Goal: Task Accomplishment & Management: Use online tool/utility

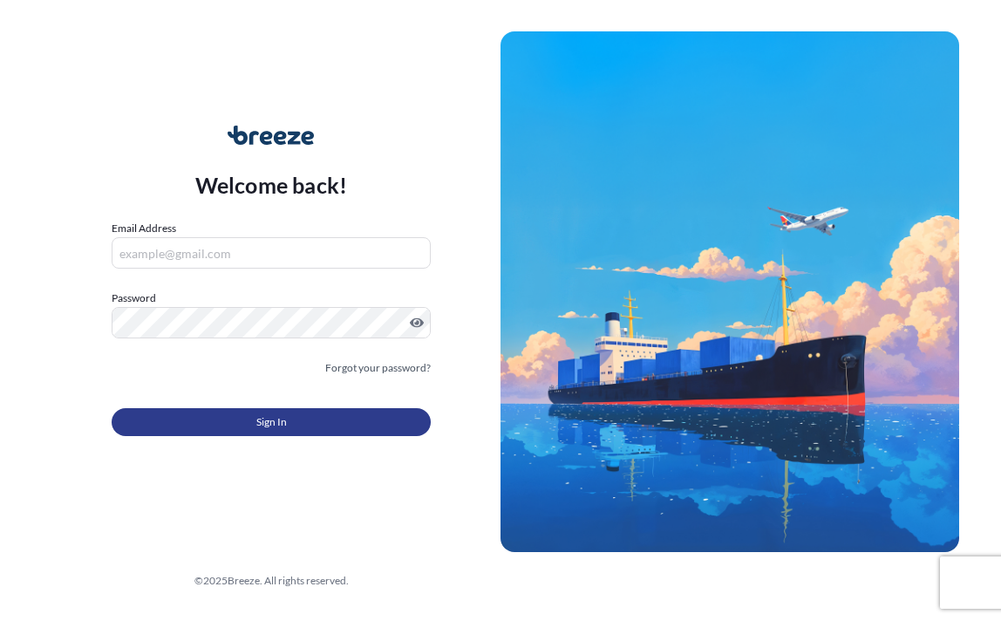
type input "[PERSON_NAME][EMAIL_ADDRESS][PERSON_NAME][DOMAIN_NAME]"
click at [304, 428] on button "Sign In" at bounding box center [271, 422] width 319 height 28
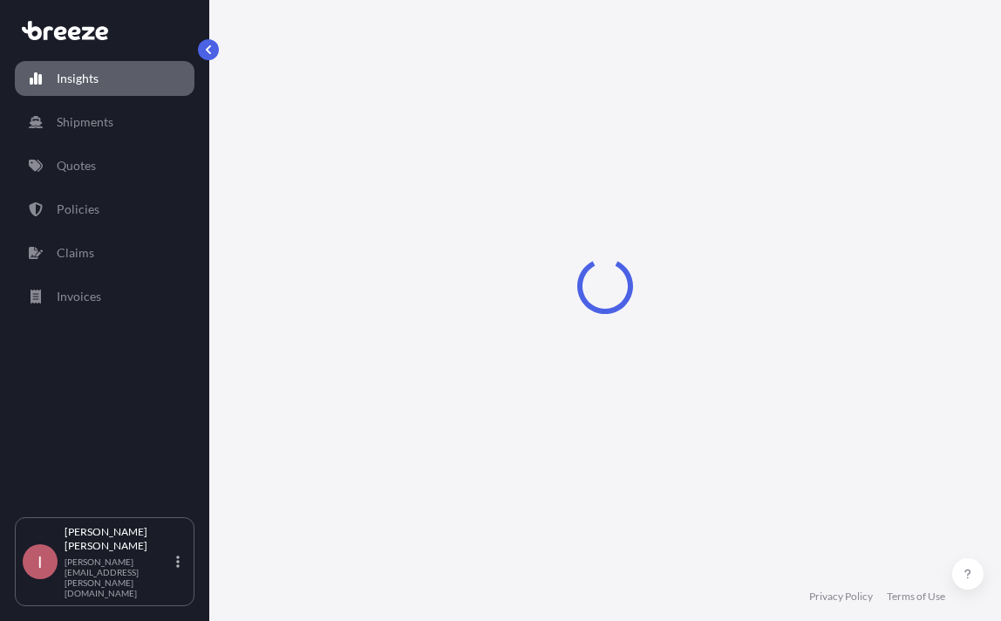
select select "2025"
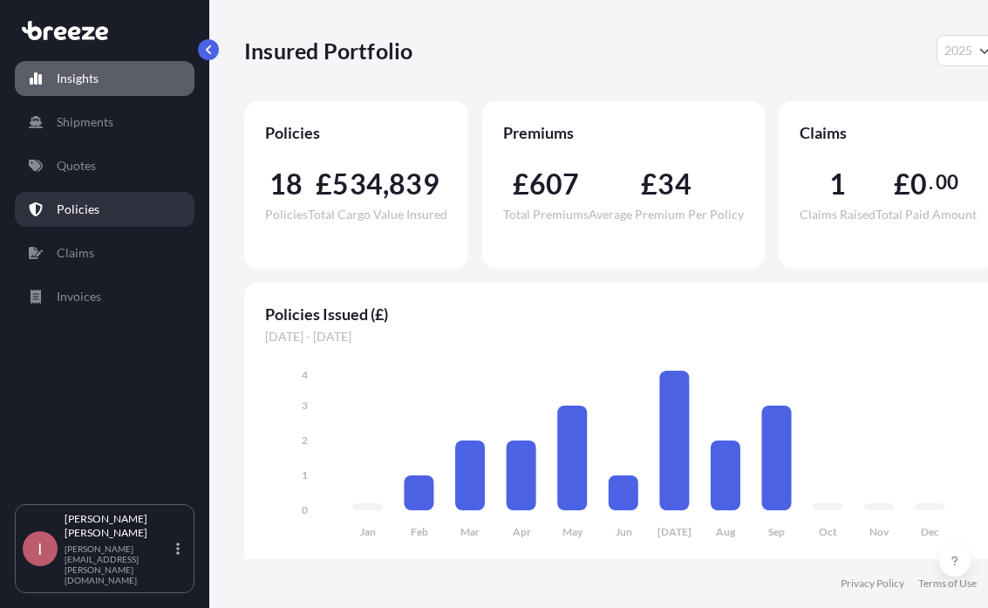
click at [58, 208] on p "Policies" at bounding box center [78, 209] width 43 height 17
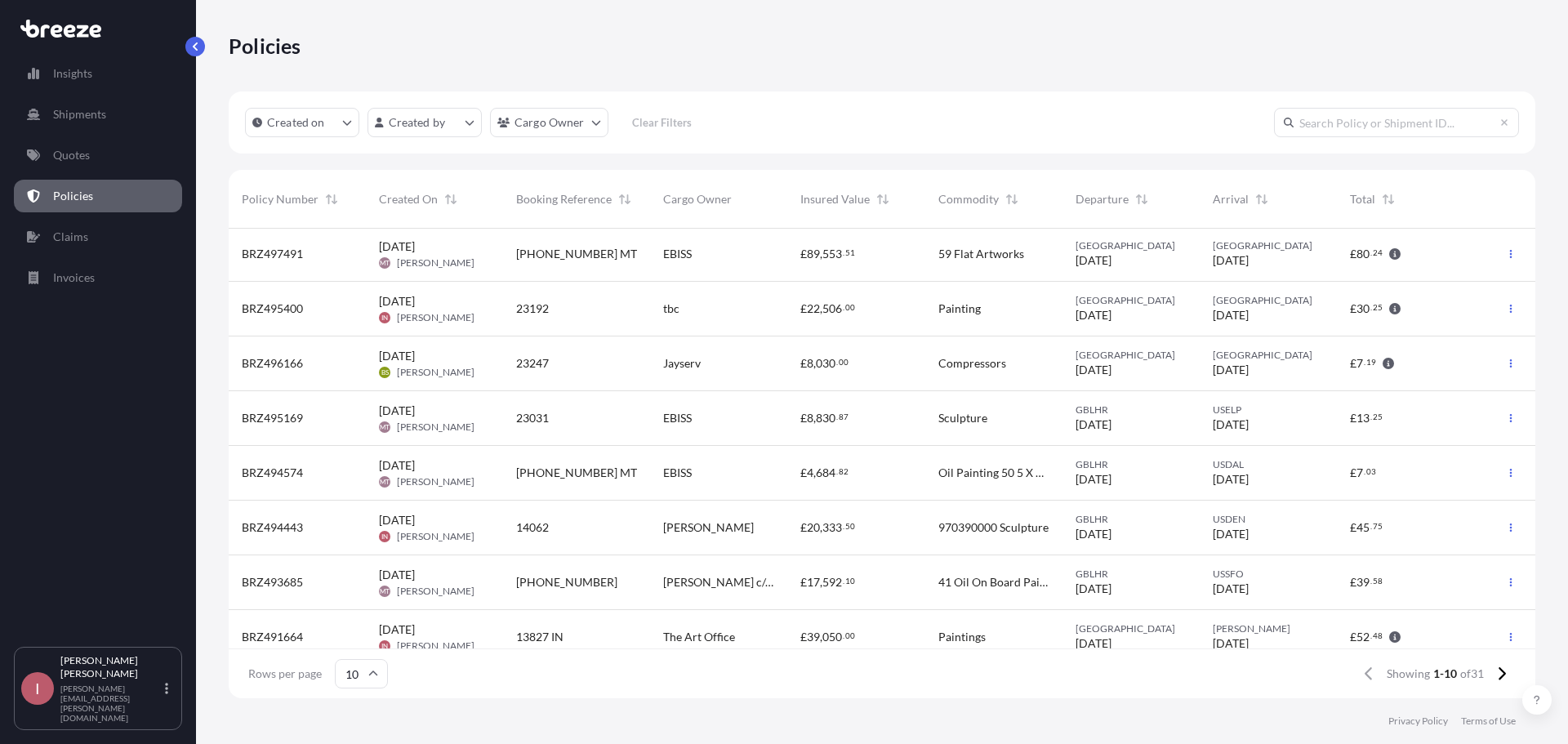
scroll to position [127, 0]
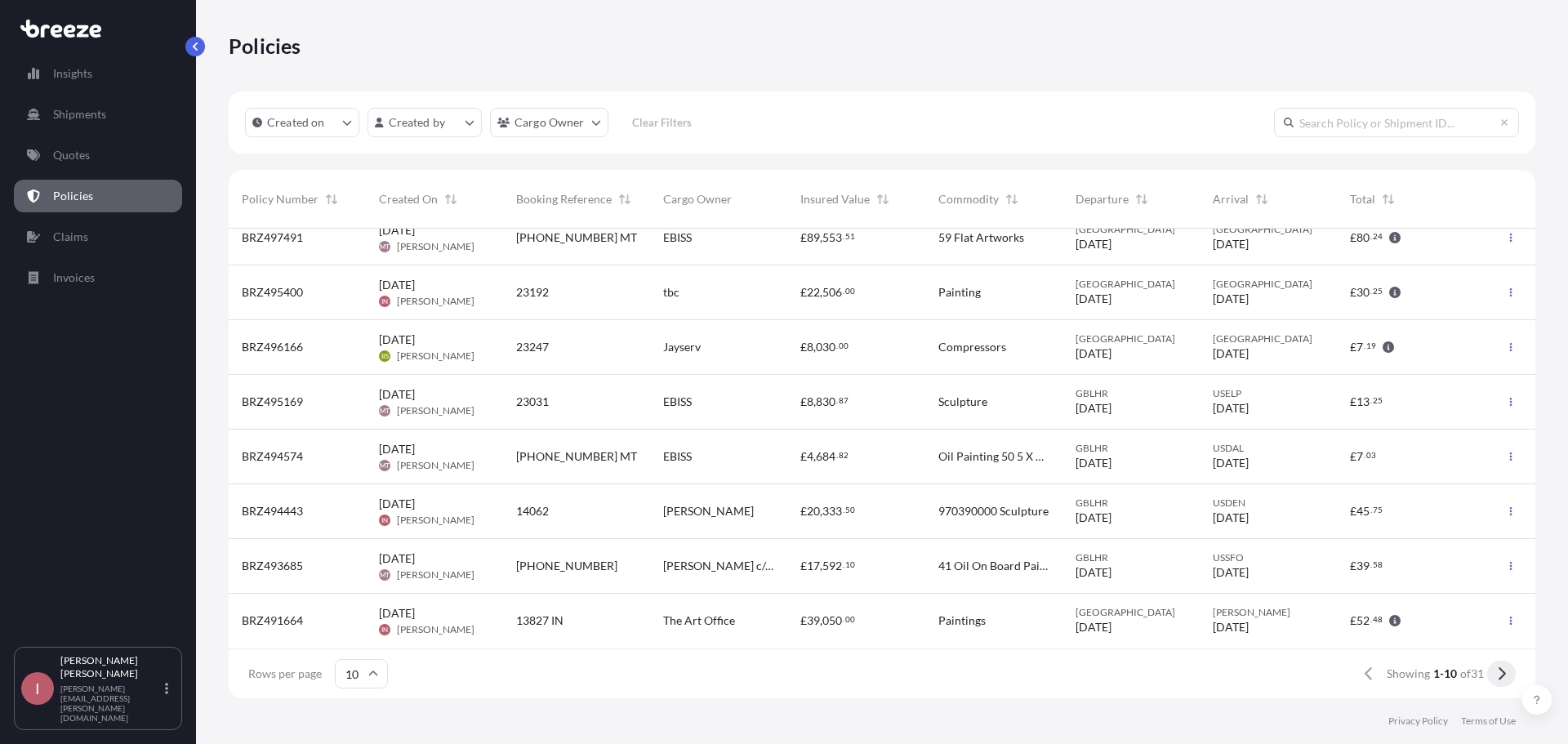
click at [937, 580] on button at bounding box center [1502, 674] width 29 height 26
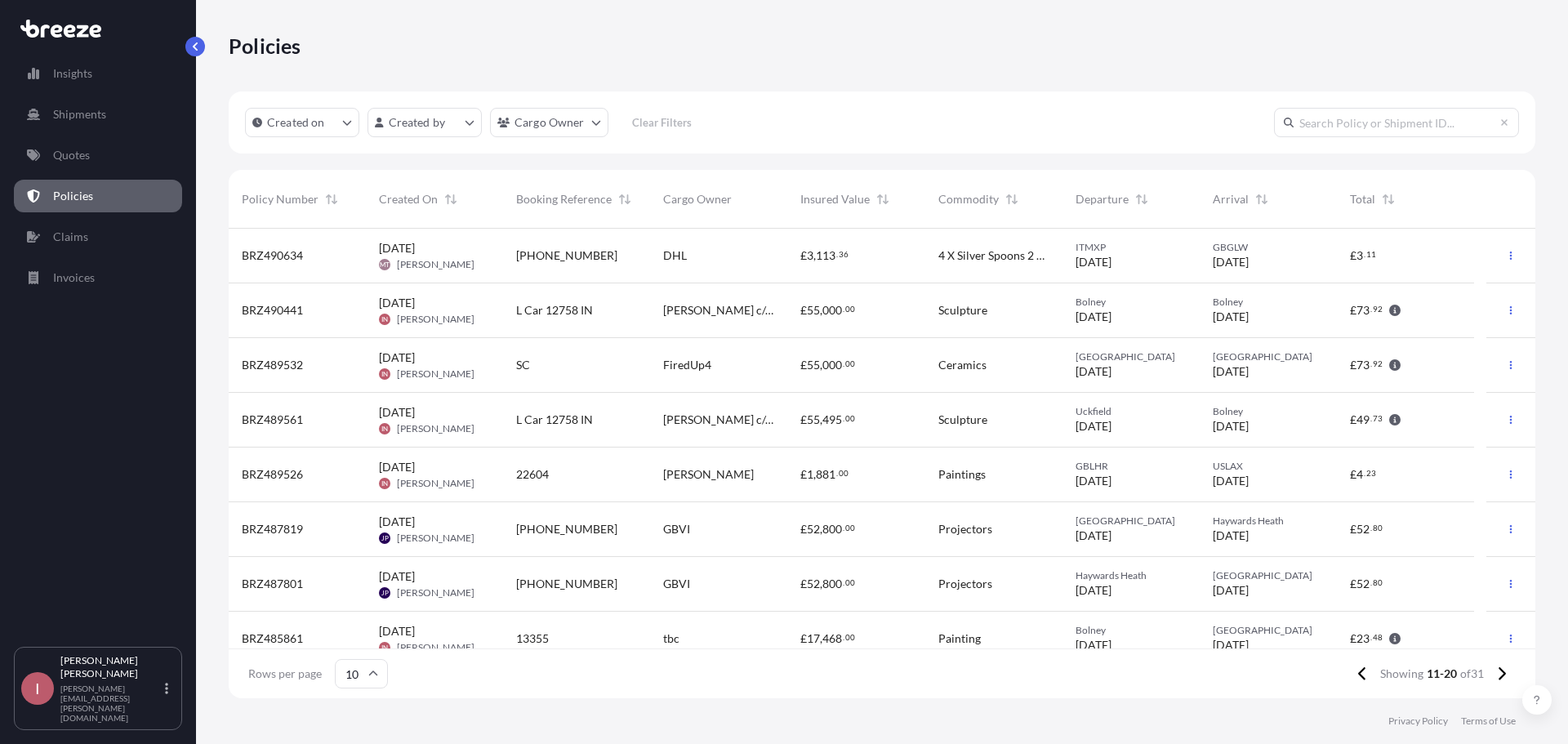
click at [796, 405] on div "£ 55 , 495 . 00" at bounding box center [856, 420] width 138 height 54
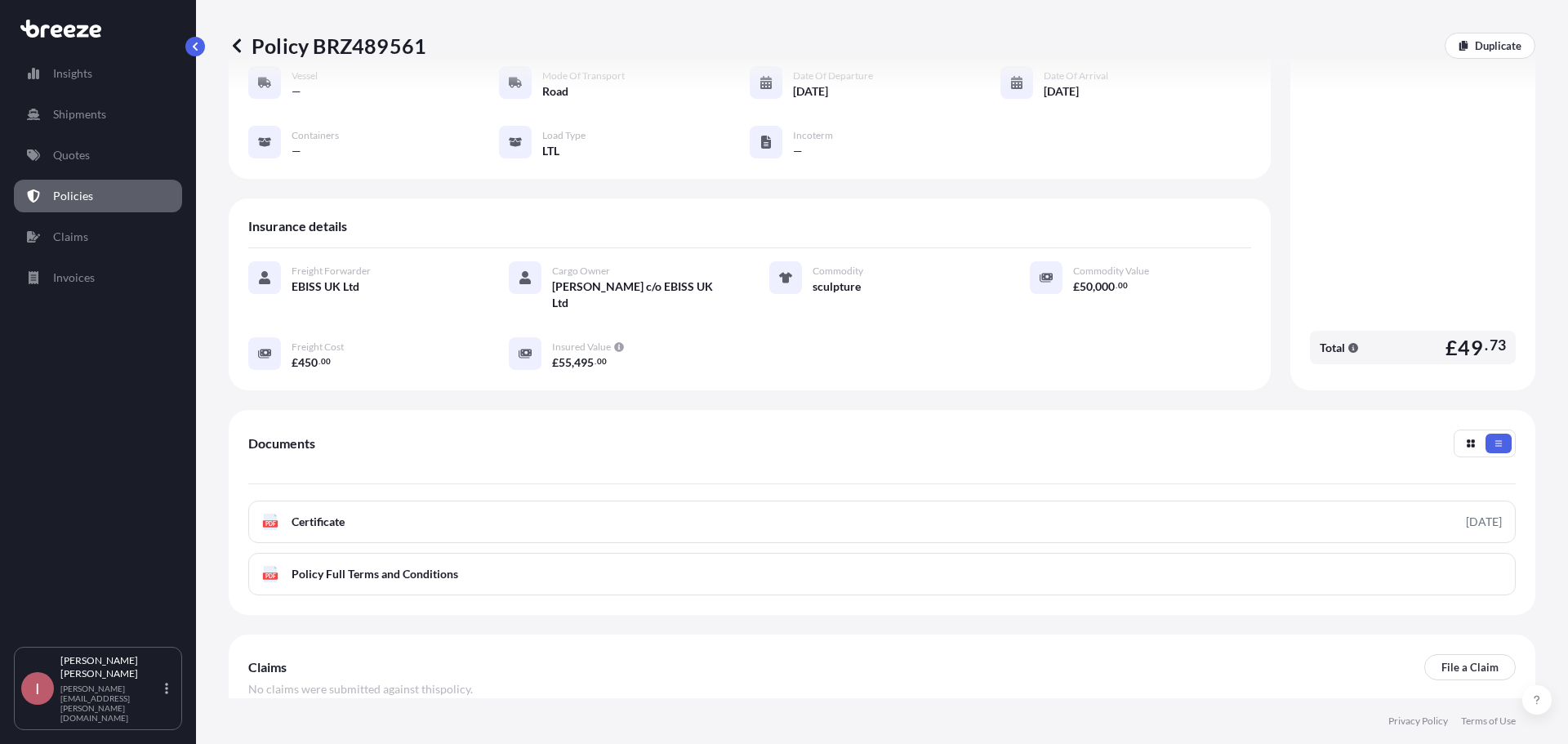
scroll to position [163, 0]
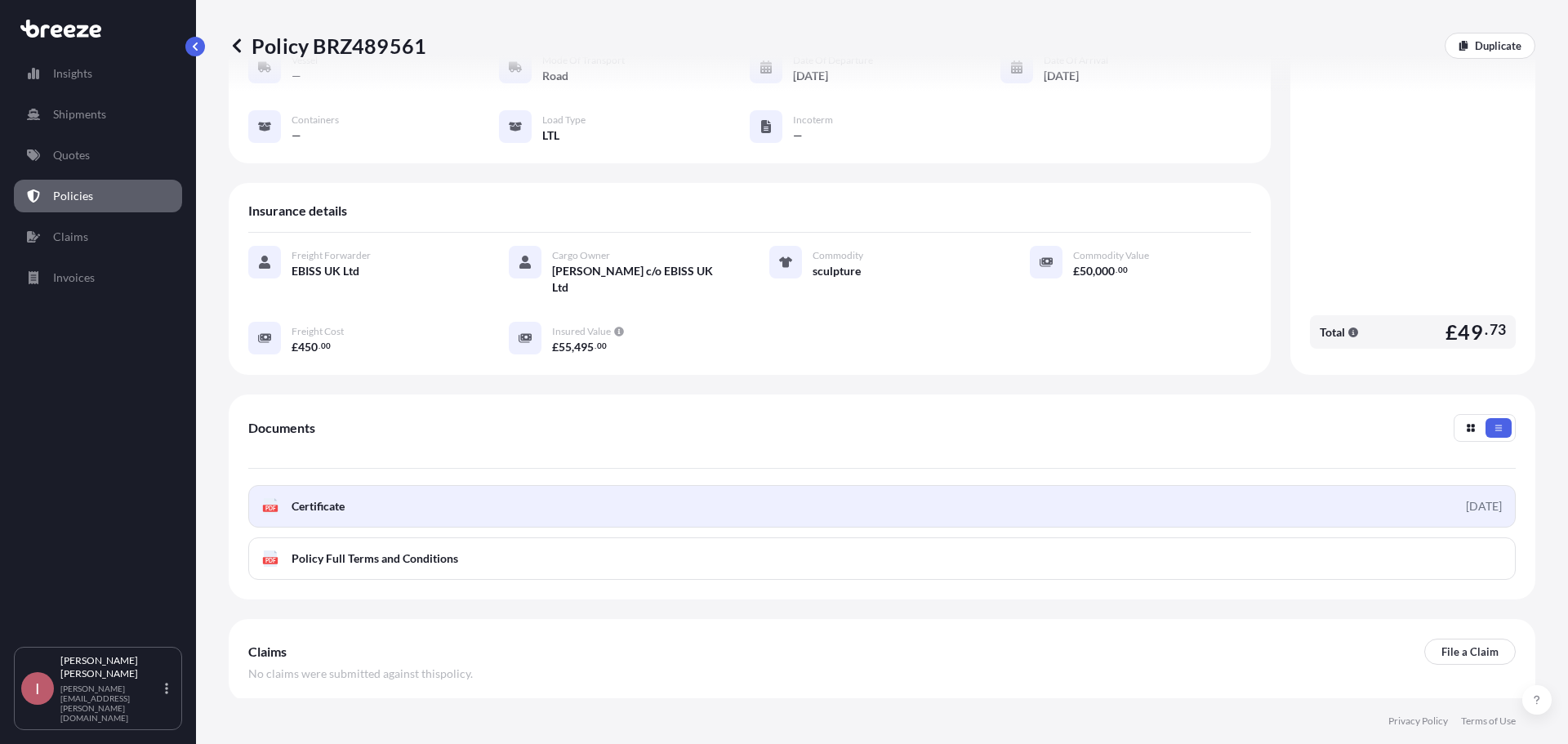
click at [322, 498] on span "Certificate" at bounding box center [317, 505] width 53 height 16
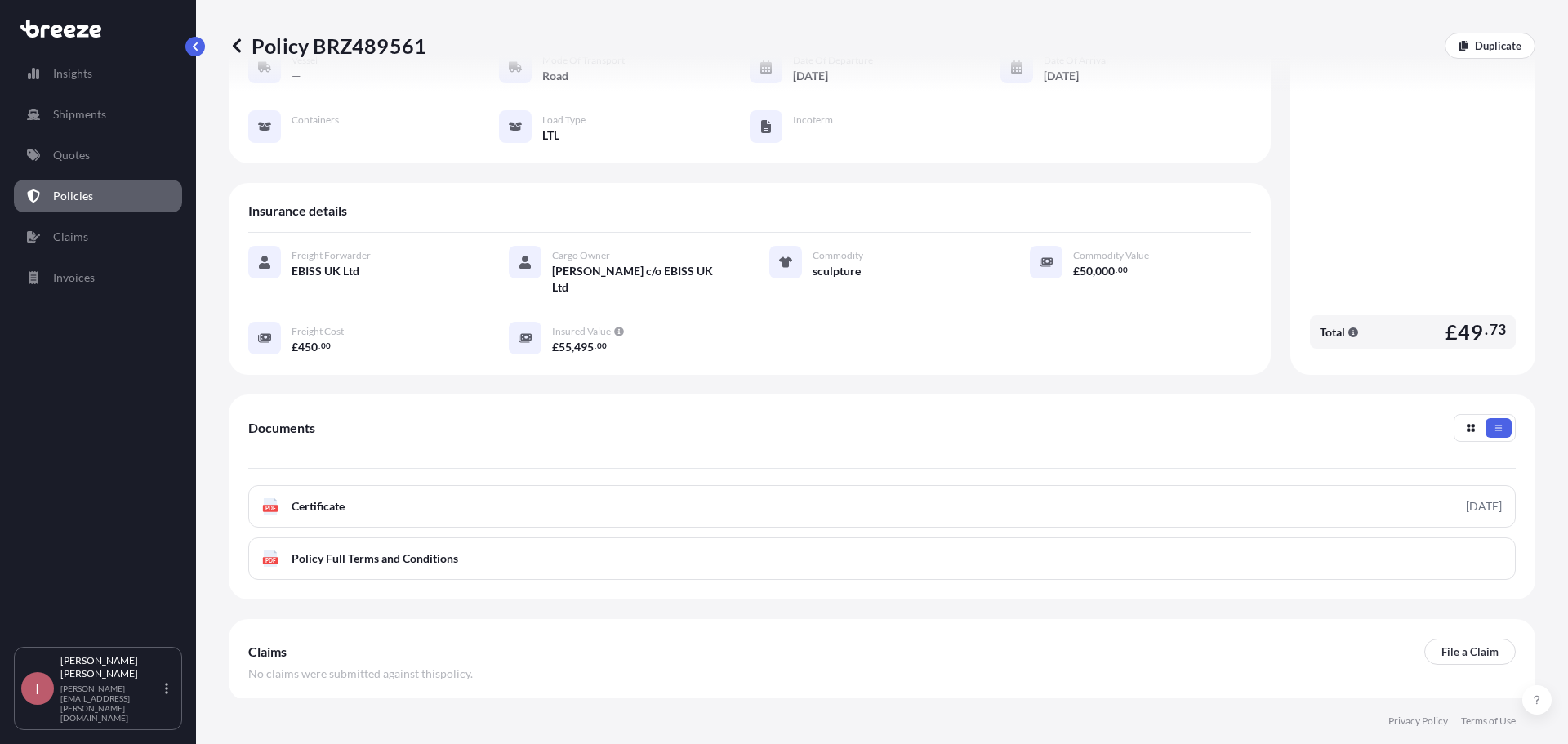
scroll to position [0, 0]
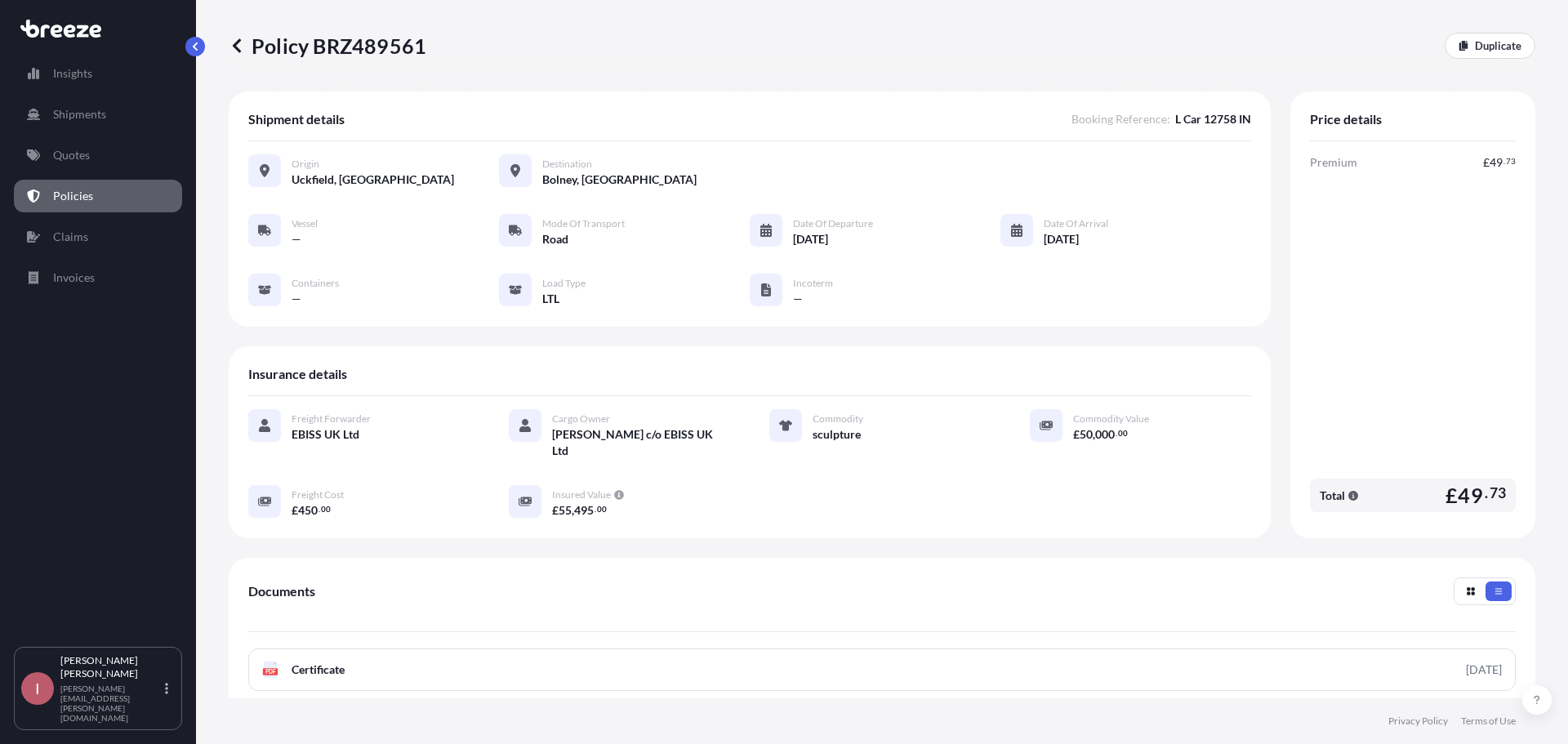
click at [234, 49] on icon at bounding box center [236, 45] width 16 height 16
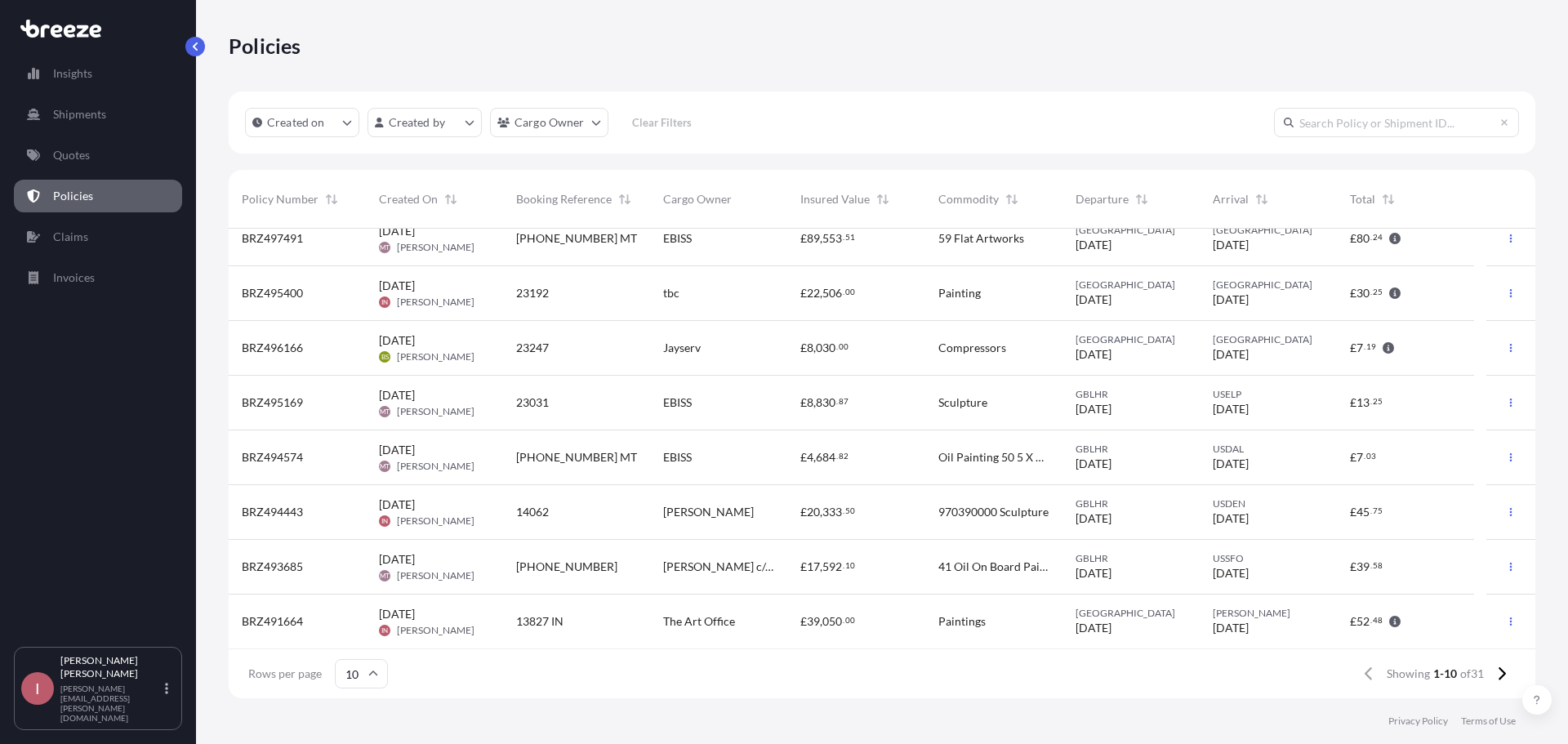
scroll to position [127, 0]
click at [937, 580] on button at bounding box center [1502, 674] width 29 height 26
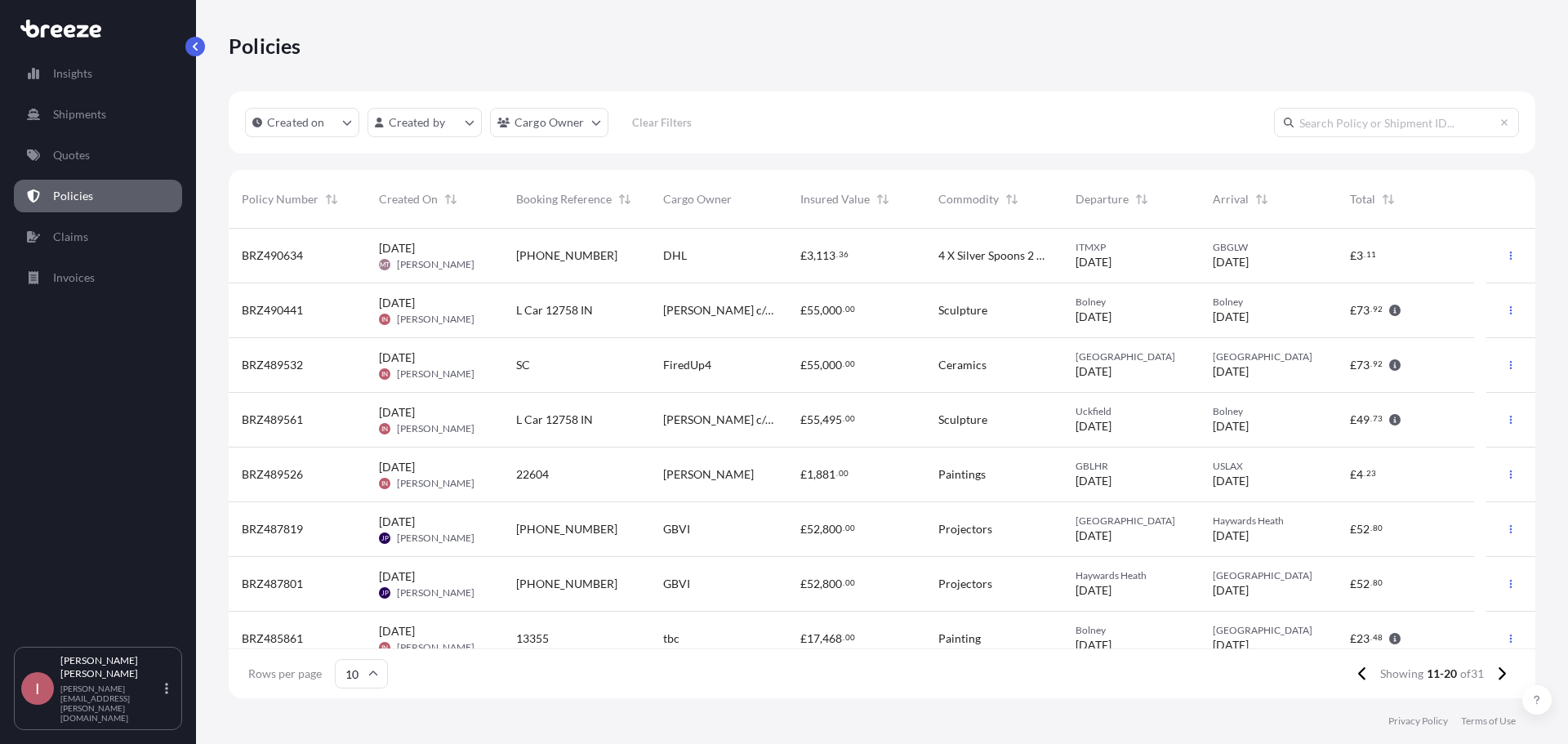
click at [823, 310] on span "000" at bounding box center [831, 310] width 20 height 11
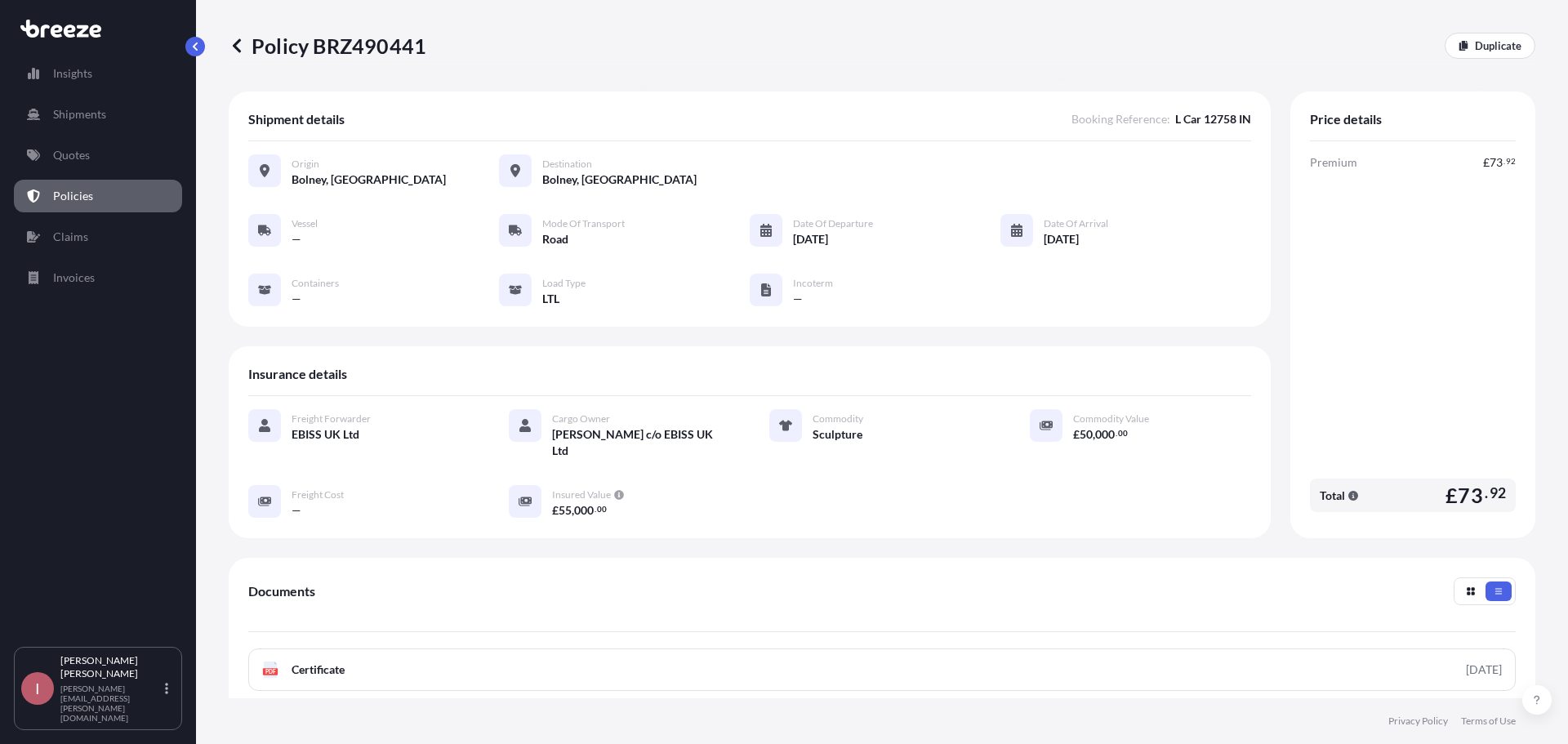
click at [239, 46] on icon at bounding box center [236, 45] width 16 height 16
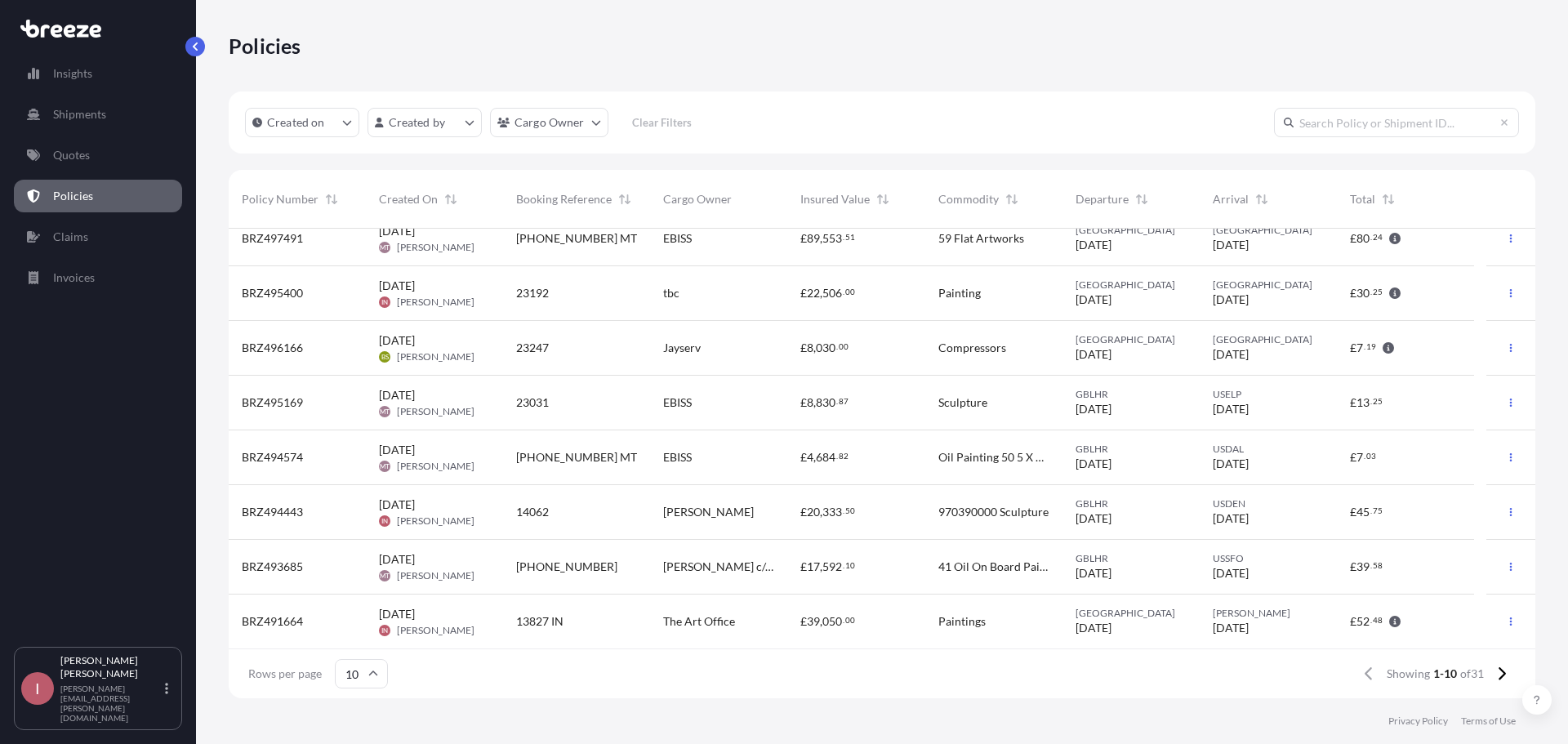
scroll to position [127, 0]
click at [937, 580] on icon at bounding box center [1502, 674] width 7 height 13
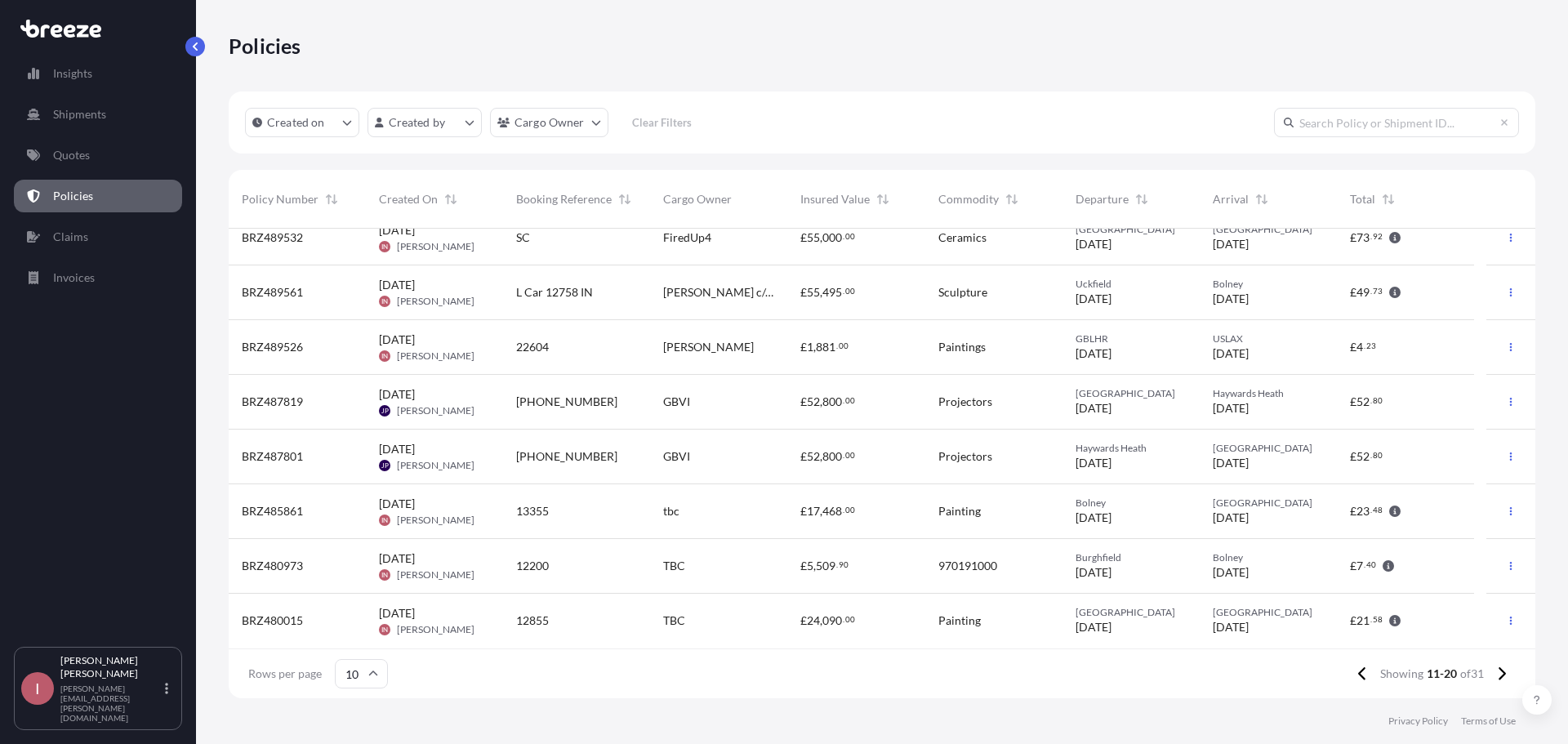
click at [880, 290] on div "£ 55 , 495 . 00" at bounding box center [856, 292] width 111 height 16
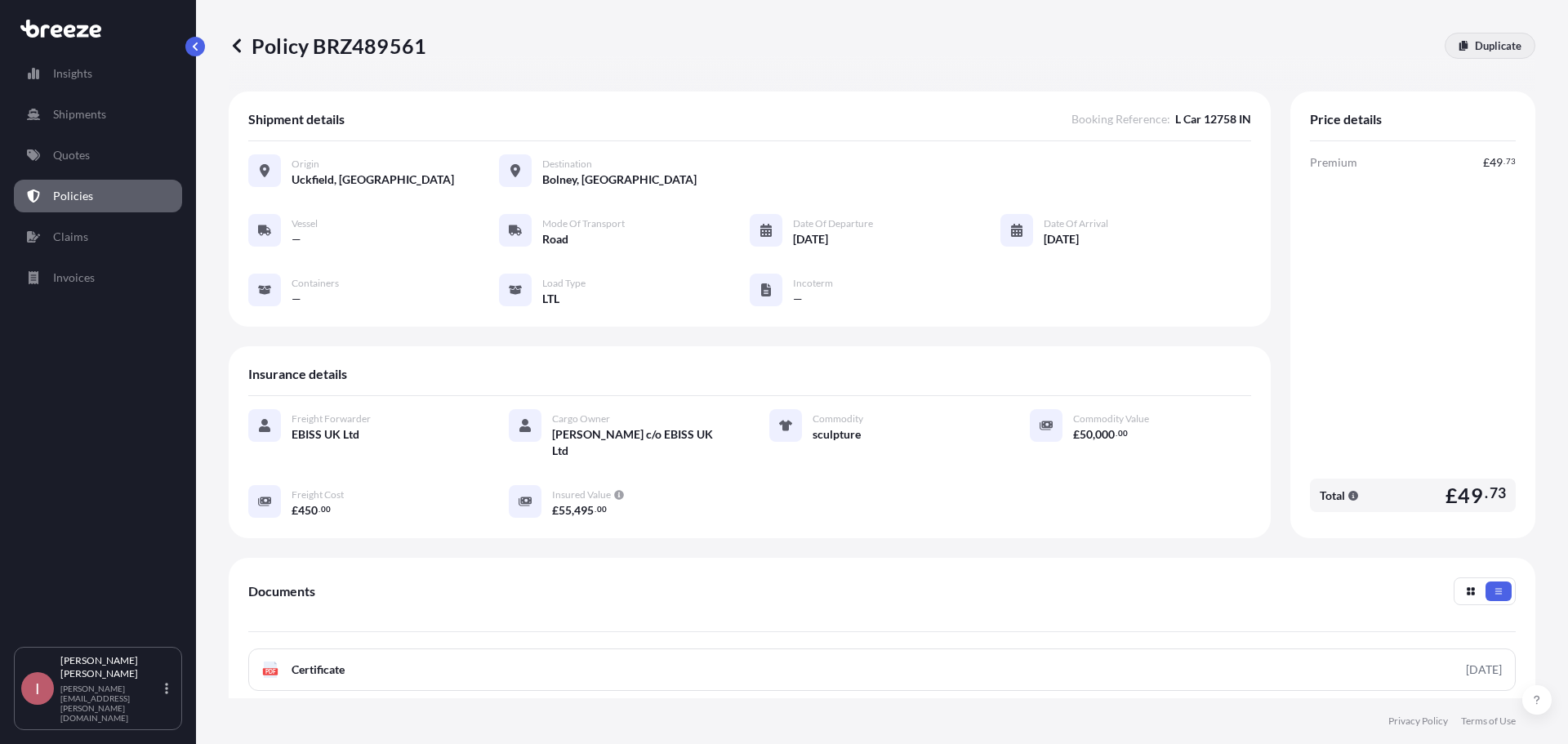
click at [937, 48] on p "Duplicate" at bounding box center [1498, 45] width 47 height 16
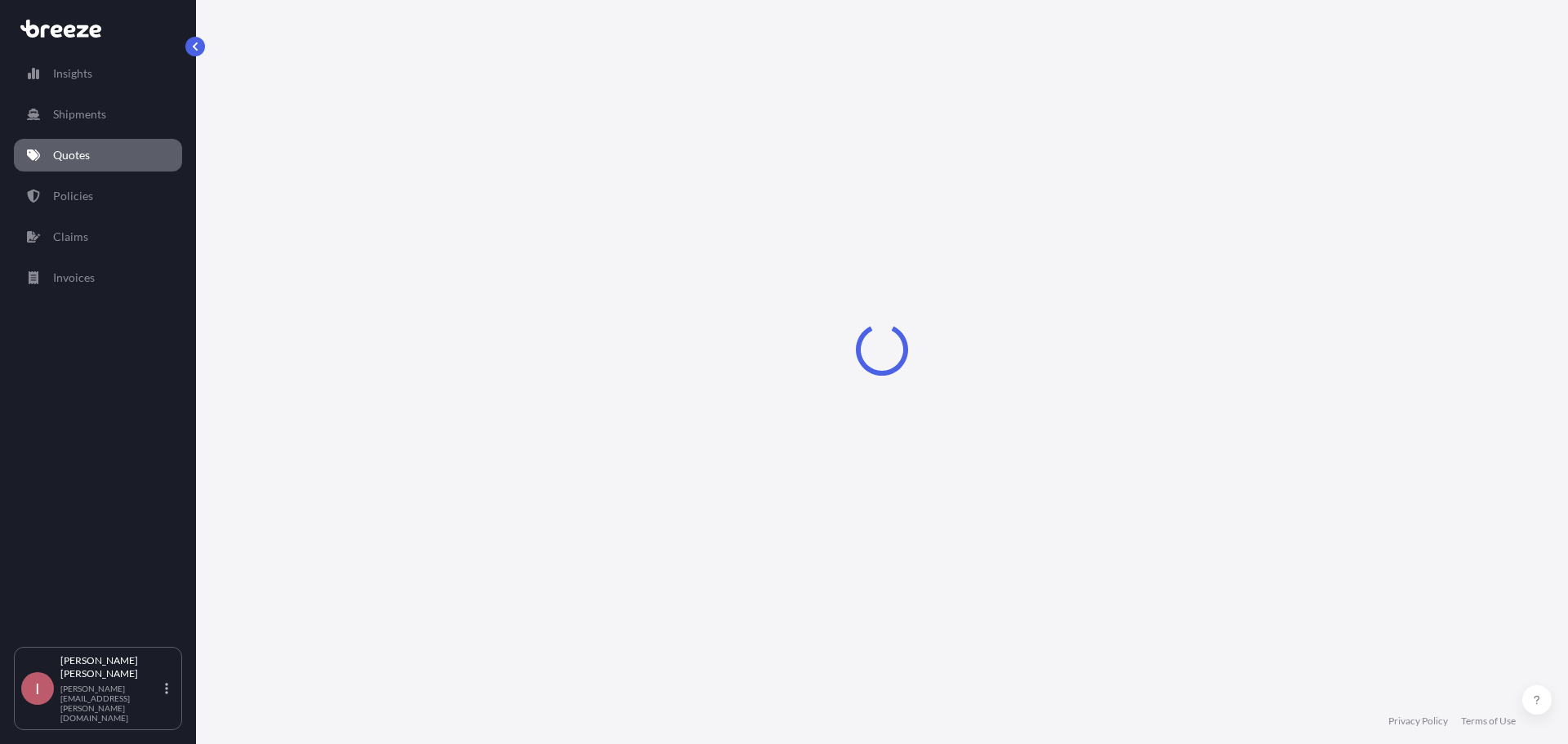
select select "Road"
select select "1"
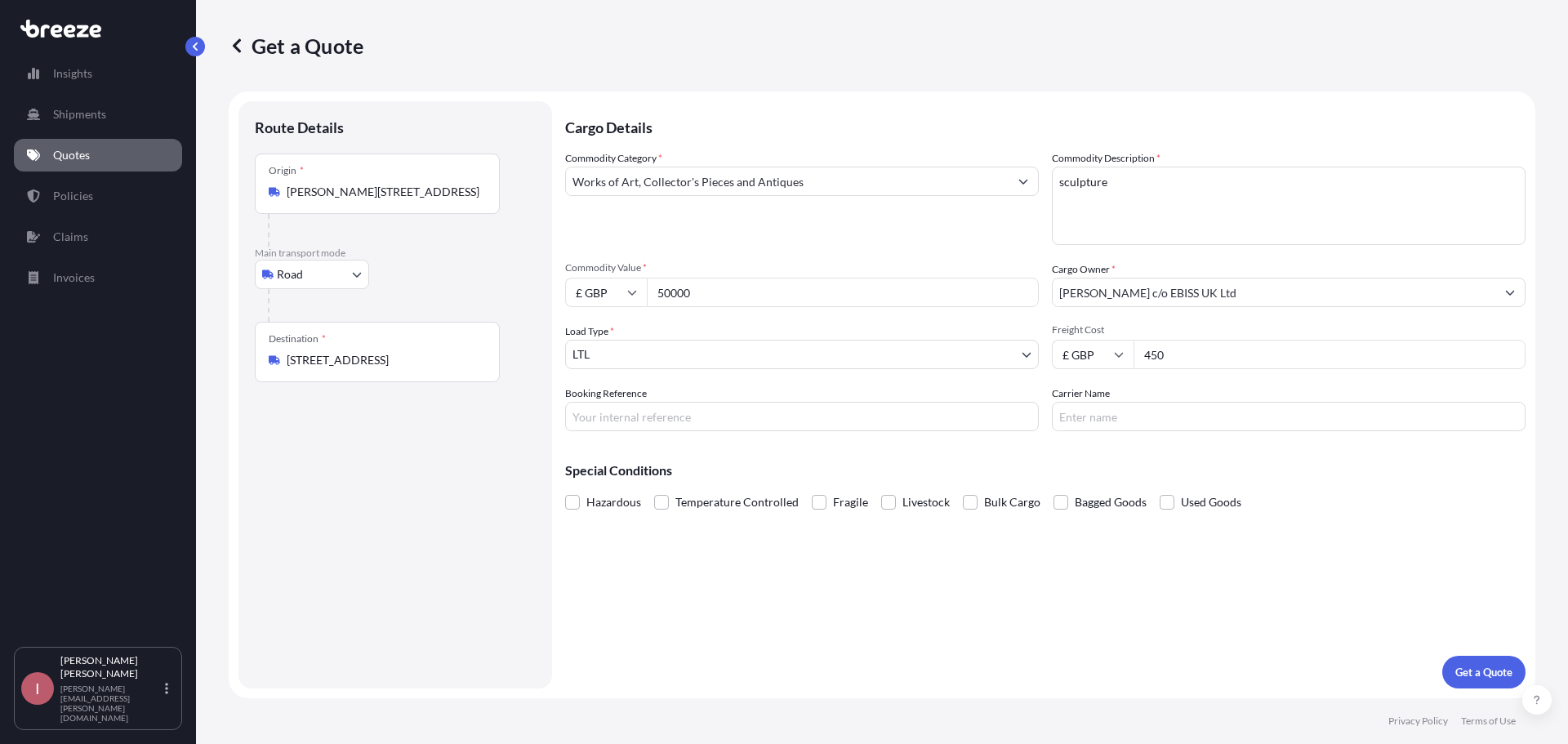
click at [411, 193] on input "[PERSON_NAME][STREET_ADDRESS]" at bounding box center [383, 191] width 193 height 16
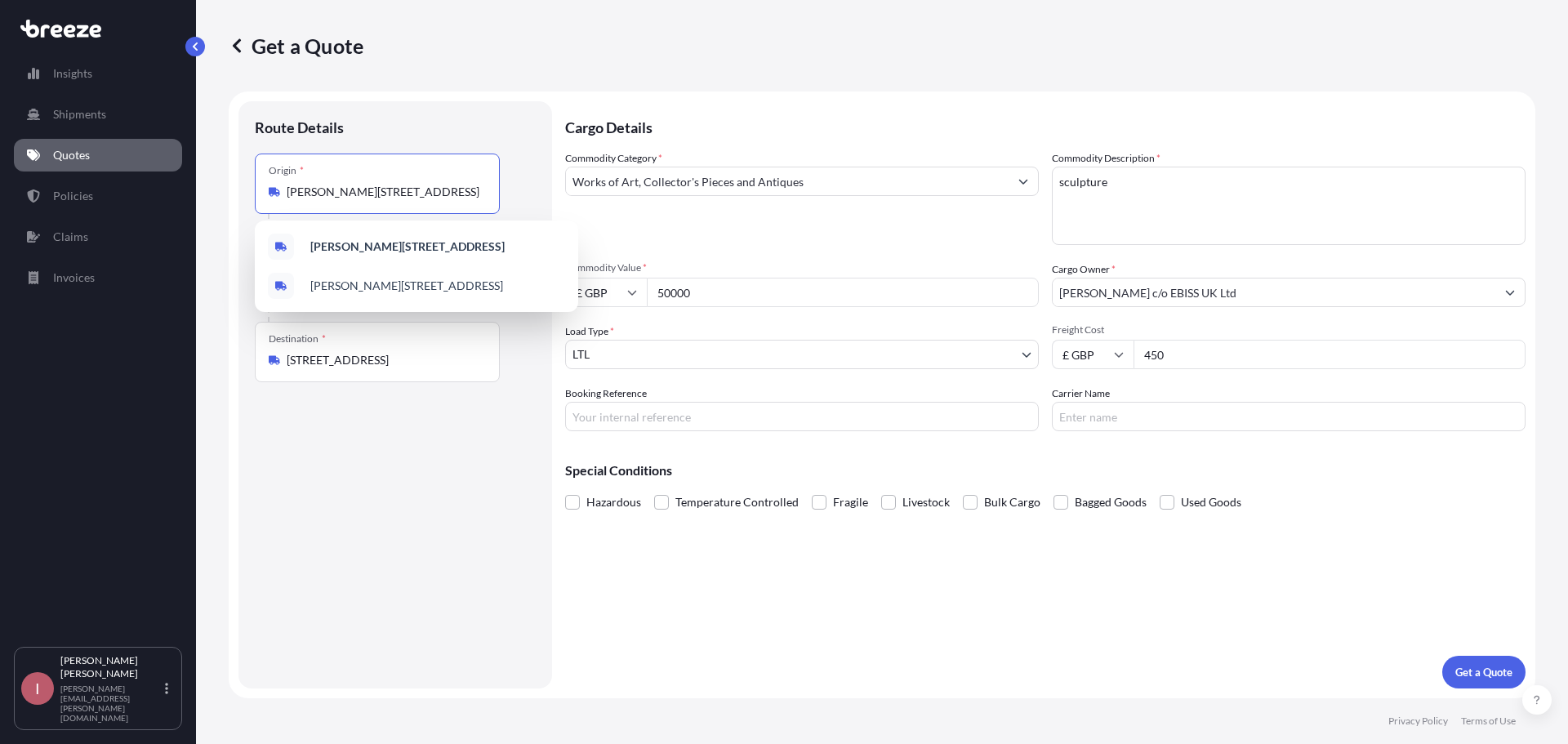
drag, startPoint x: 457, startPoint y: 195, endPoint x: 270, endPoint y: 182, distance: 187.5
click at [270, 182] on div "Origin * [PERSON_NAME], [GEOGRAPHIC_DATA] TN22 1QL, [GEOGRAPHIC_DATA]" at bounding box center [377, 183] width 245 height 61
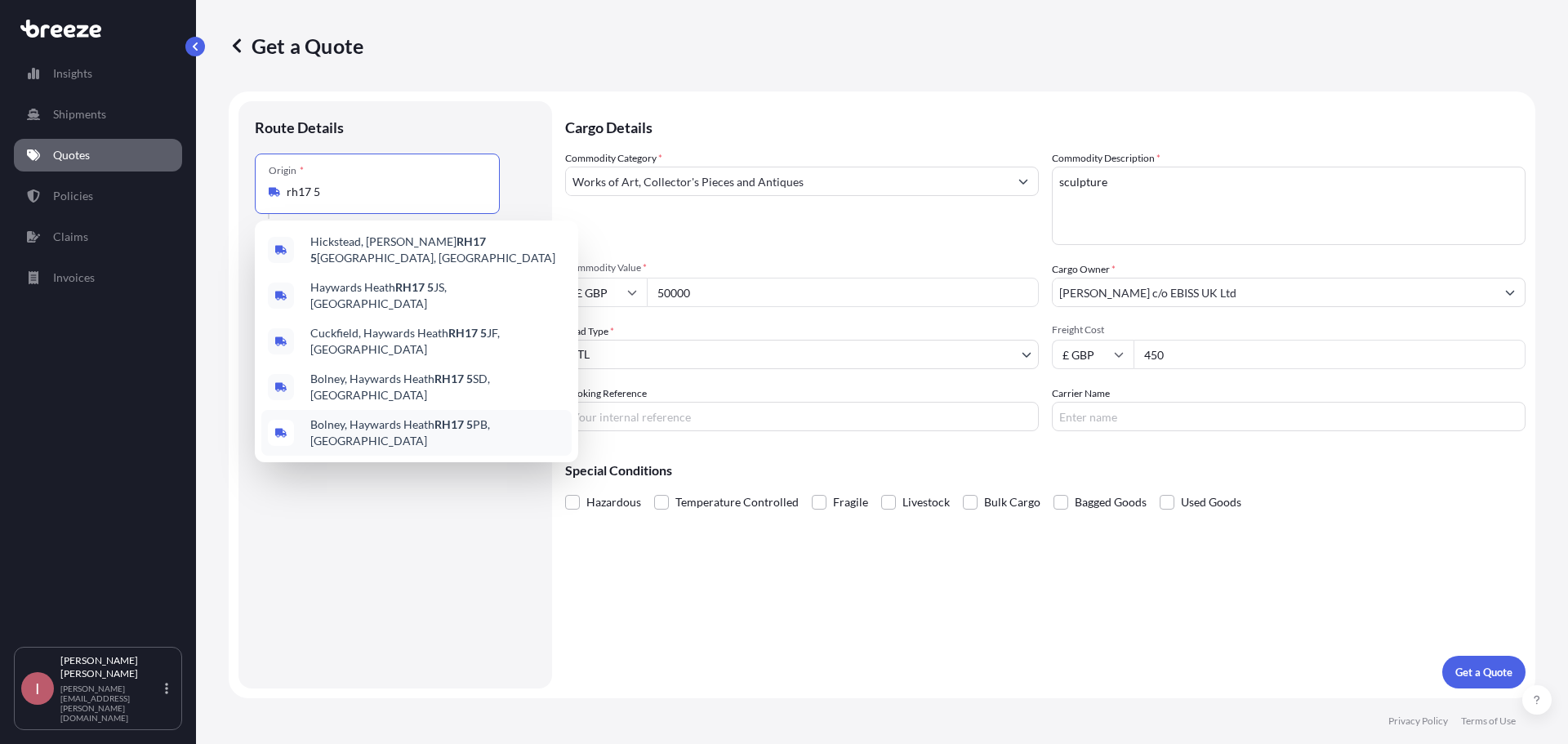
click at [409, 416] on span "[STREET_ADDRESS]" at bounding box center [437, 432] width 255 height 33
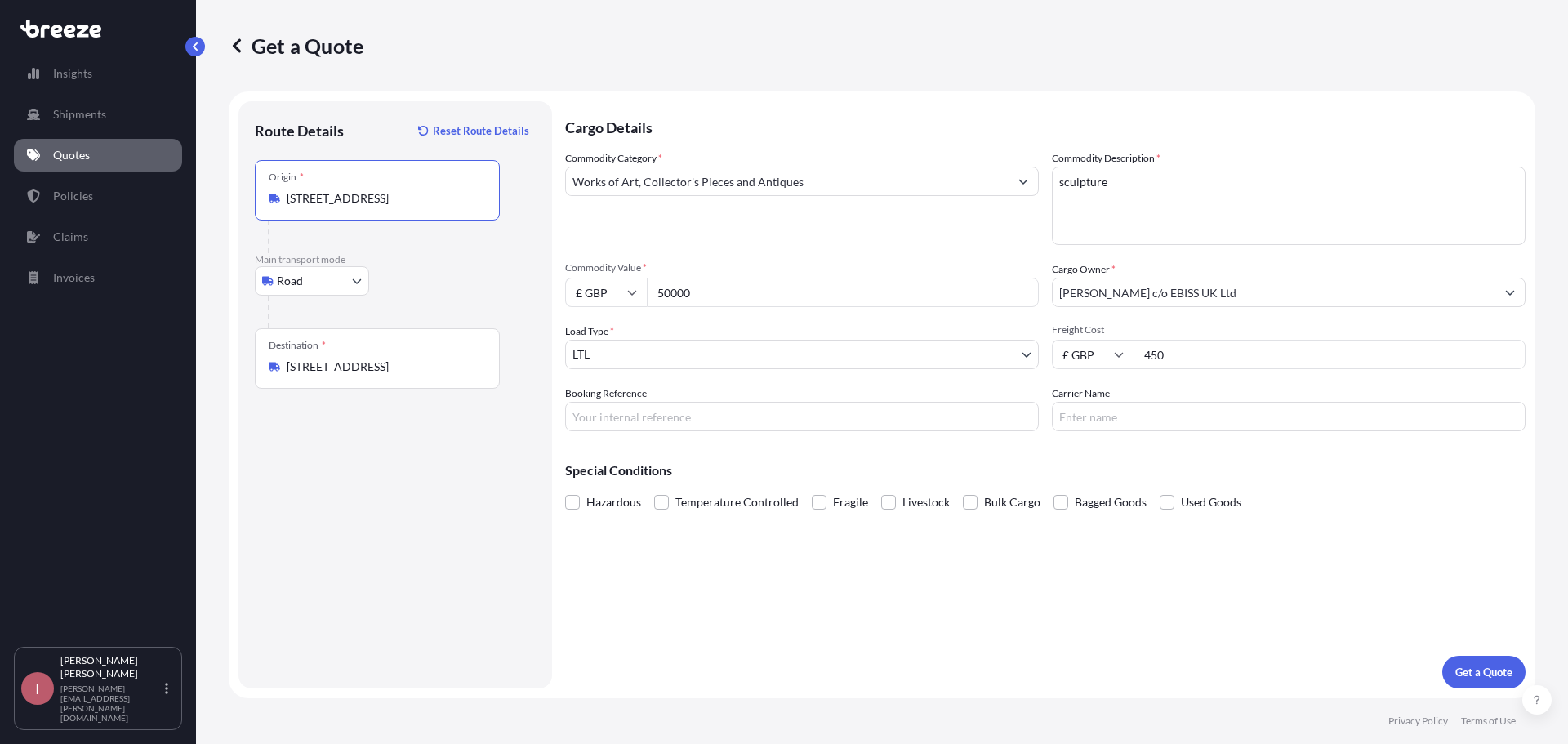
type input "[STREET_ADDRESS]"
click at [819, 510] on label "Fragile" at bounding box center [840, 502] width 56 height 24
click at [812, 489] on input "Fragile" at bounding box center [812, 489] width 0 height 0
click at [794, 413] on input "Booking Reference" at bounding box center [802, 416] width 474 height 29
type input "14069"
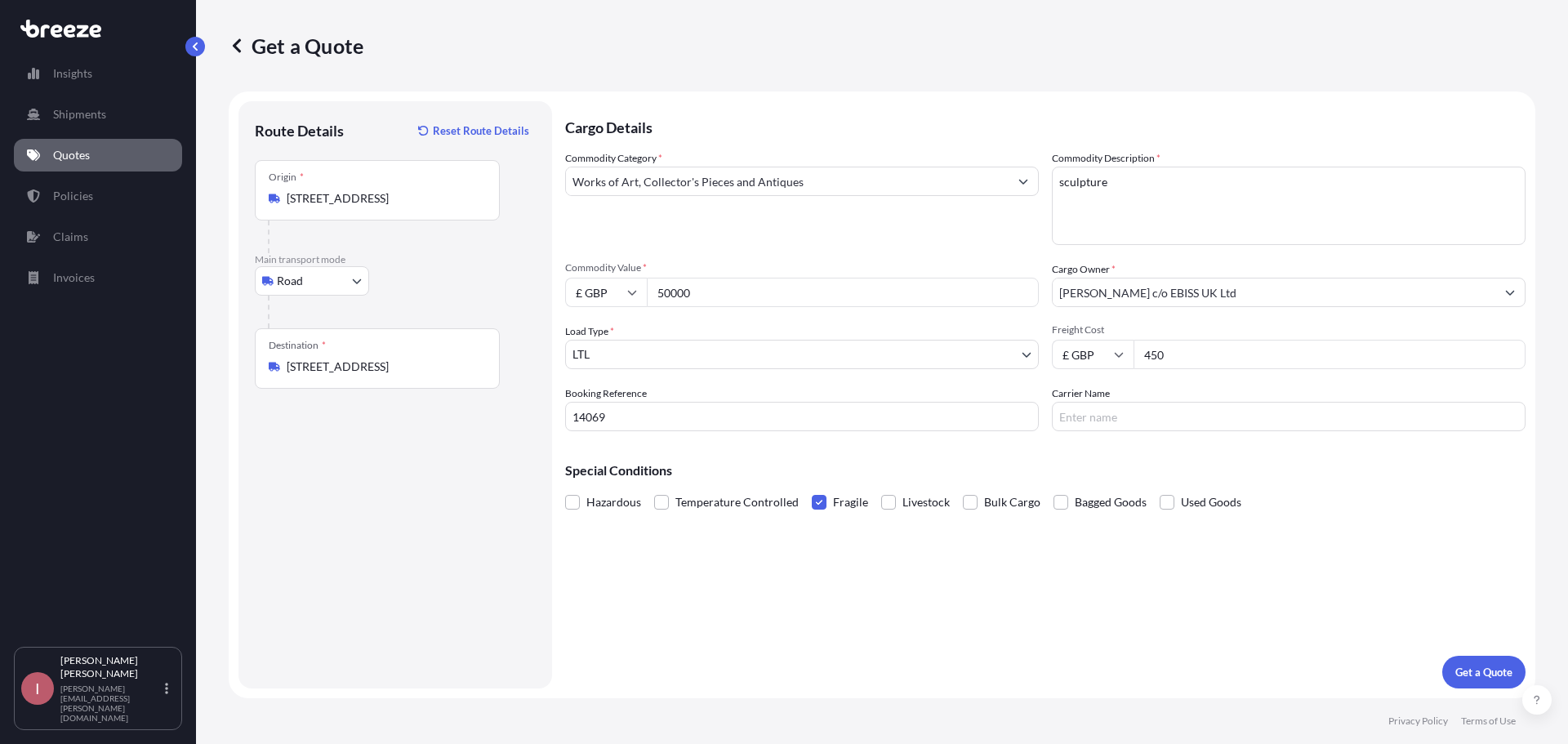
click at [815, 511] on label "Fragile" at bounding box center [840, 502] width 56 height 24
click at [812, 489] on input "Fragile" at bounding box center [812, 489] width 0 height 0
click at [937, 580] on p "Get a Quote" at bounding box center [1484, 671] width 57 height 16
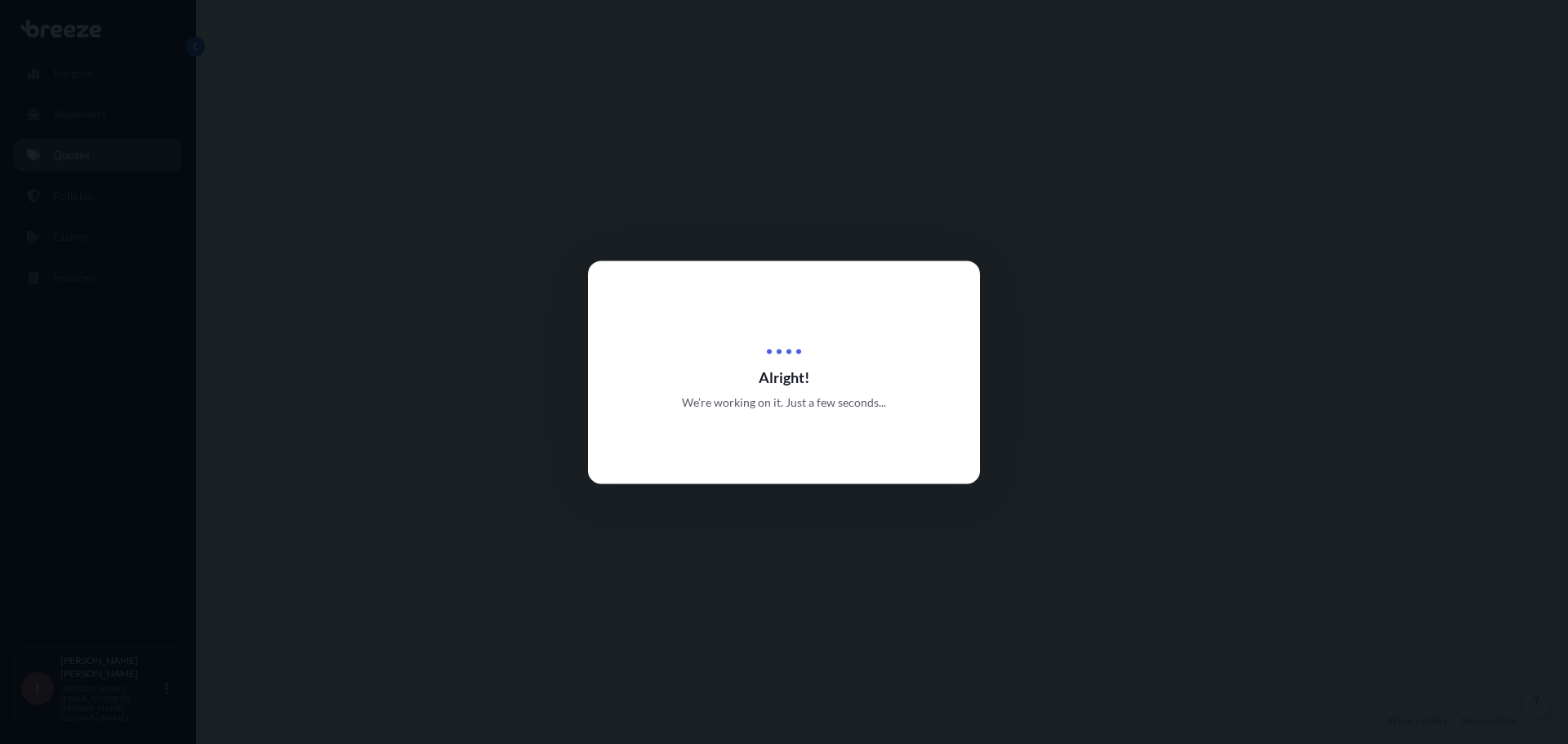
select select "Road"
select select "1"
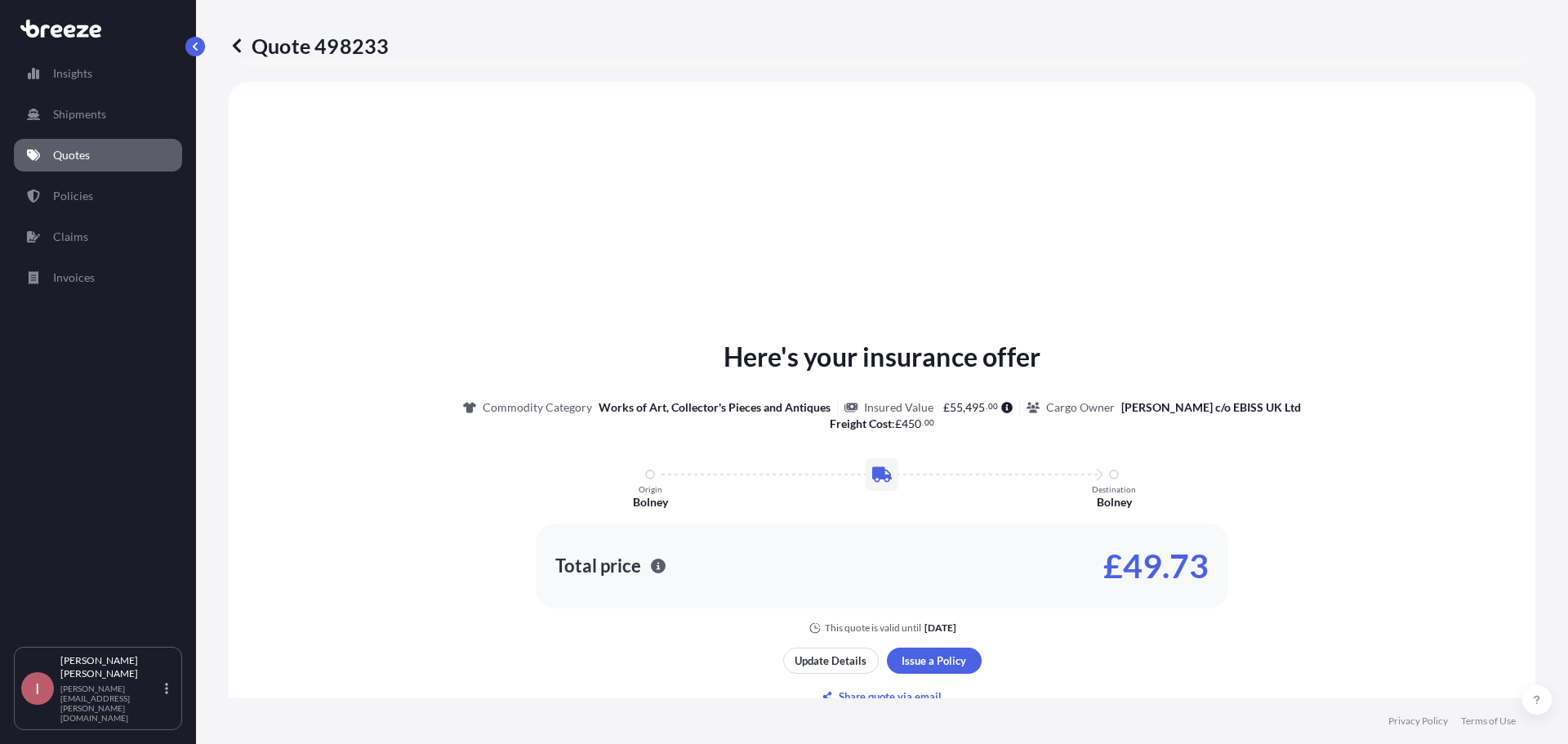
scroll to position [573, 0]
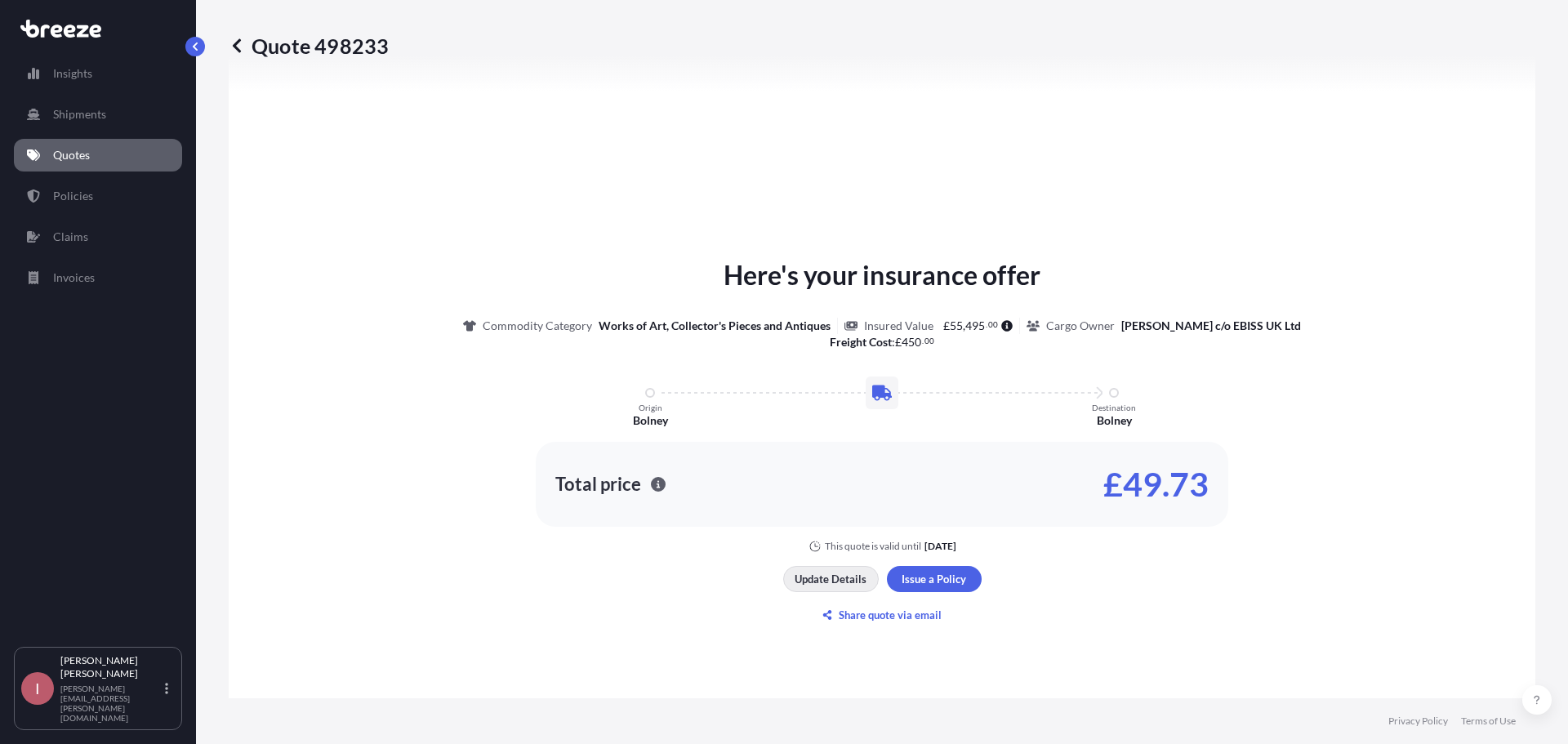
click at [818, 576] on p "Update Details" at bounding box center [830, 578] width 72 height 16
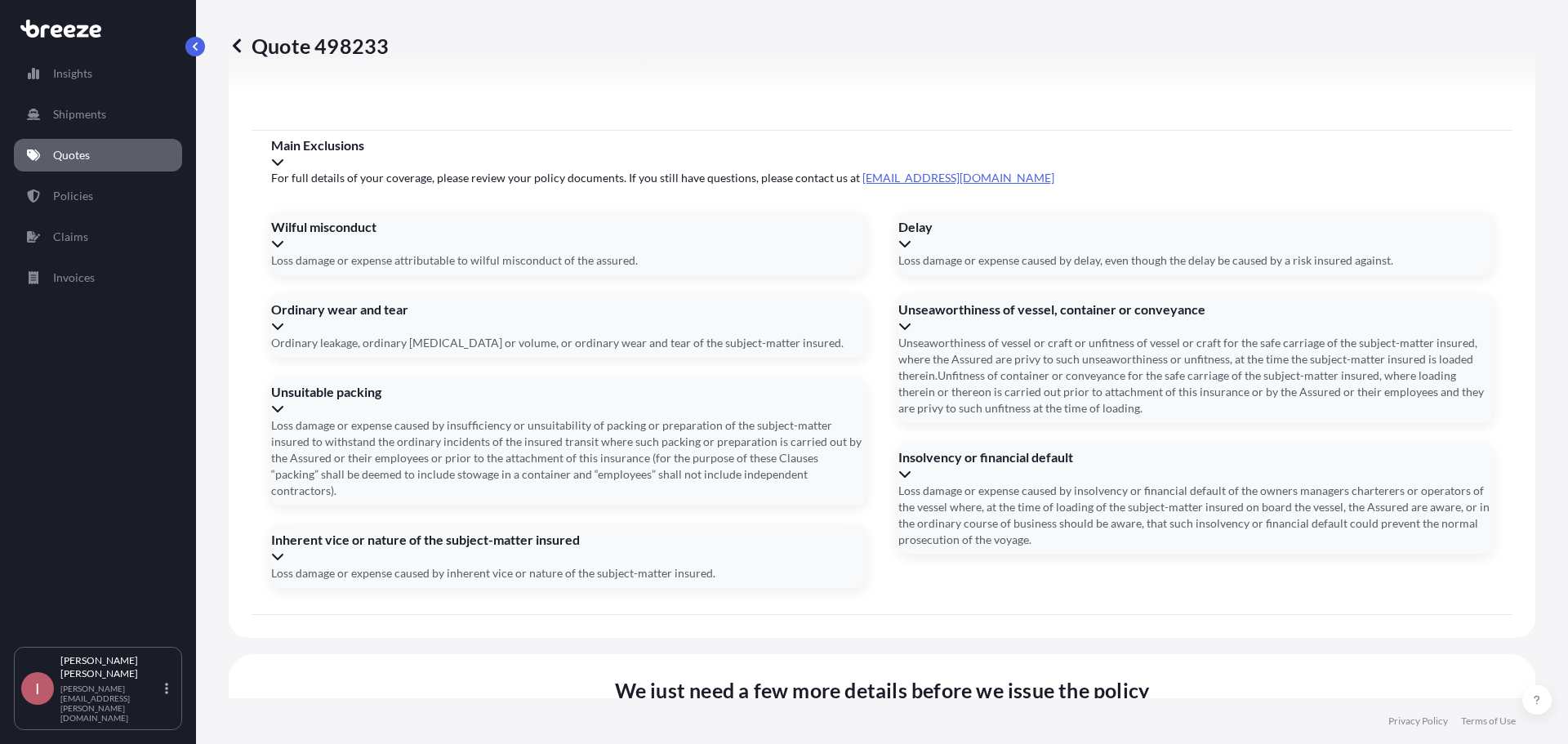
scroll to position [1883, 0]
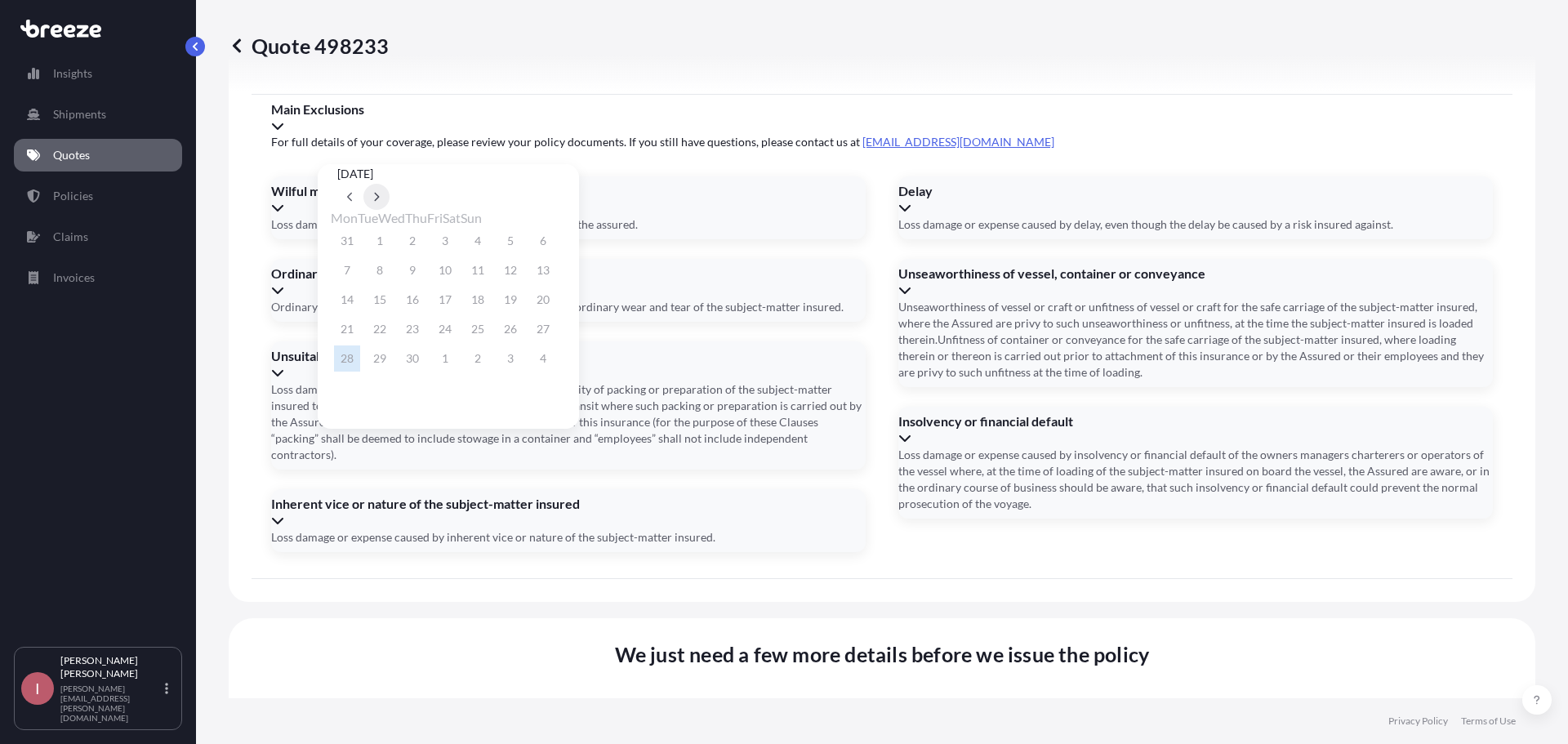
click at [389, 183] on button at bounding box center [376, 197] width 26 height 26
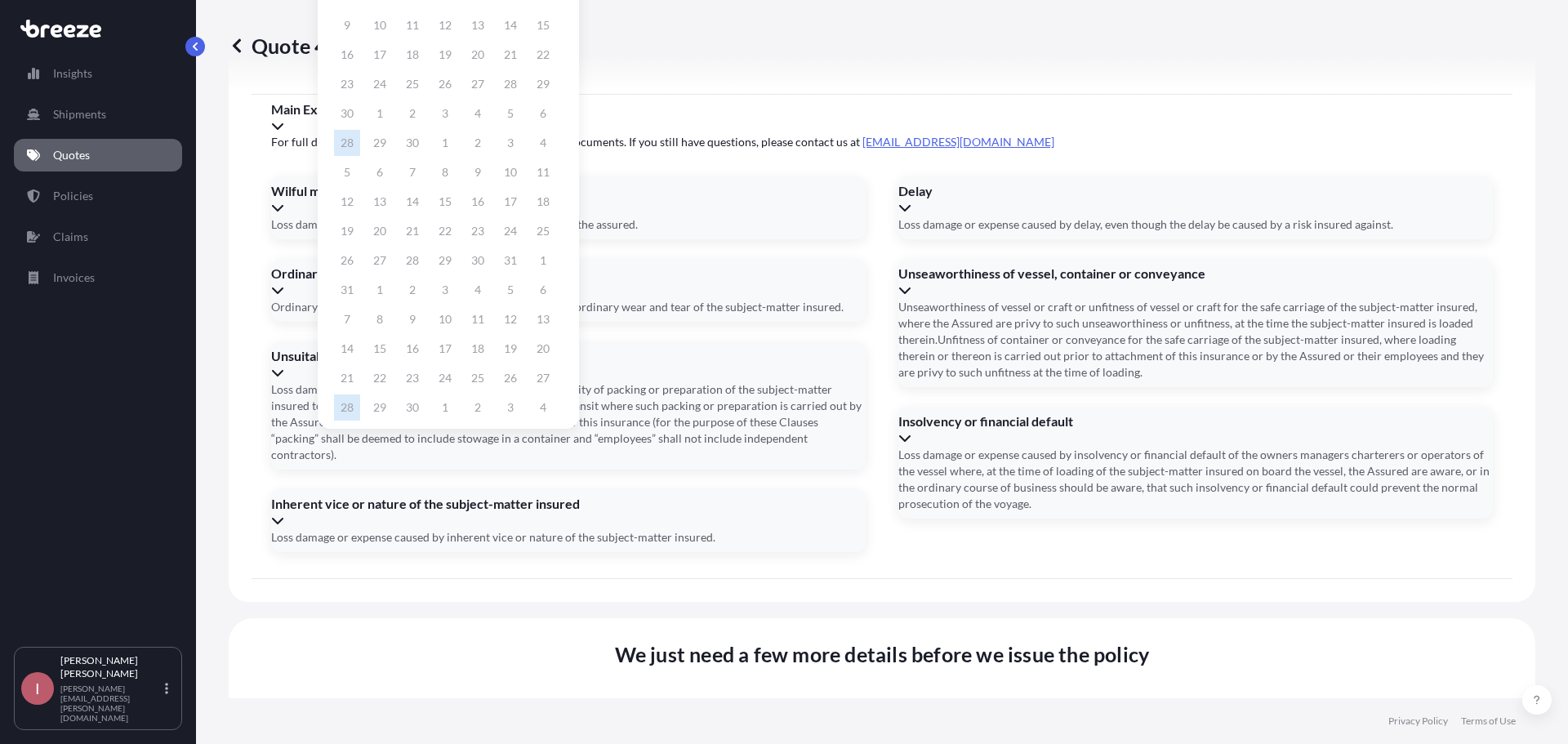
click at [389, 112] on button at bounding box center [376, 99] width 26 height 26
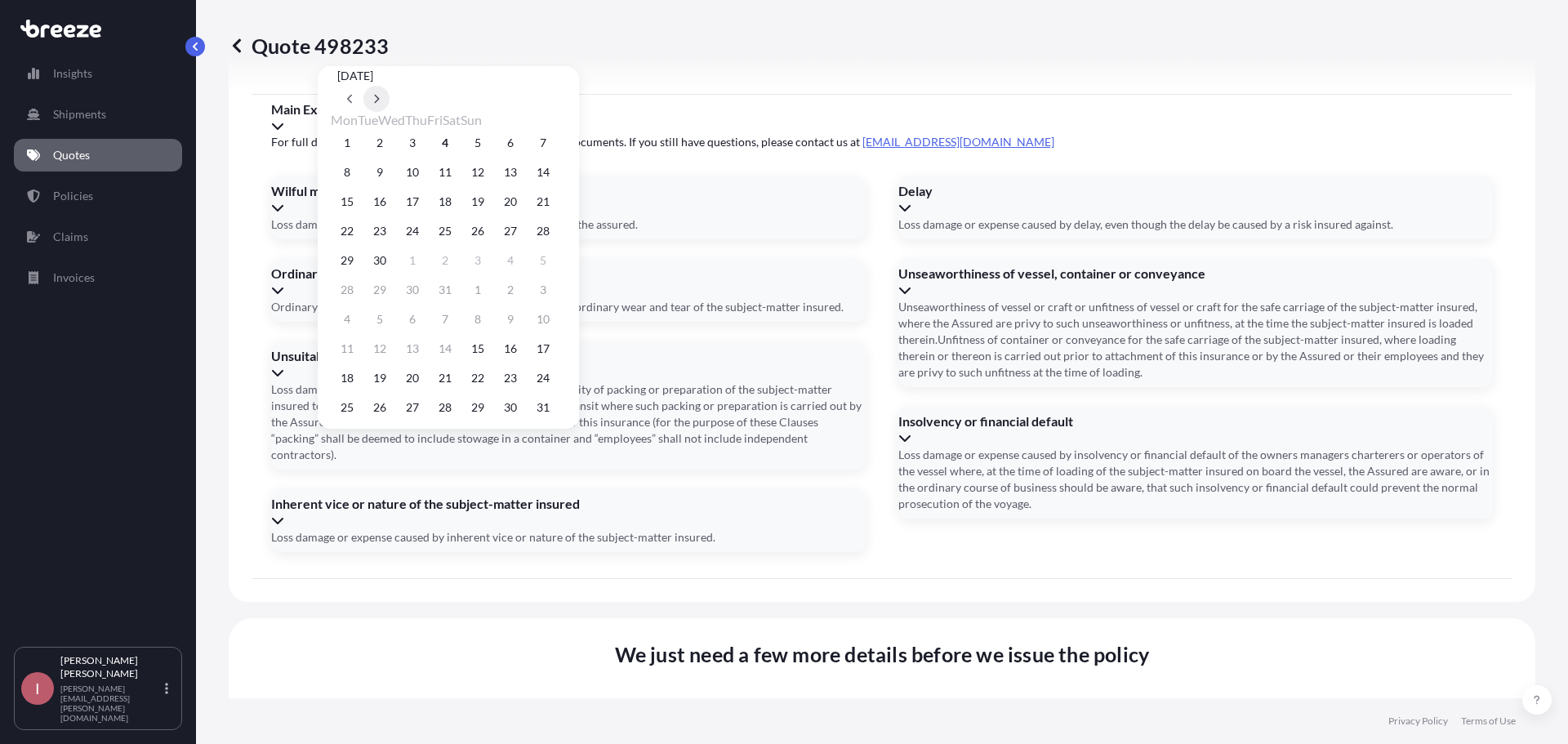
click at [389, 112] on button at bounding box center [376, 99] width 26 height 26
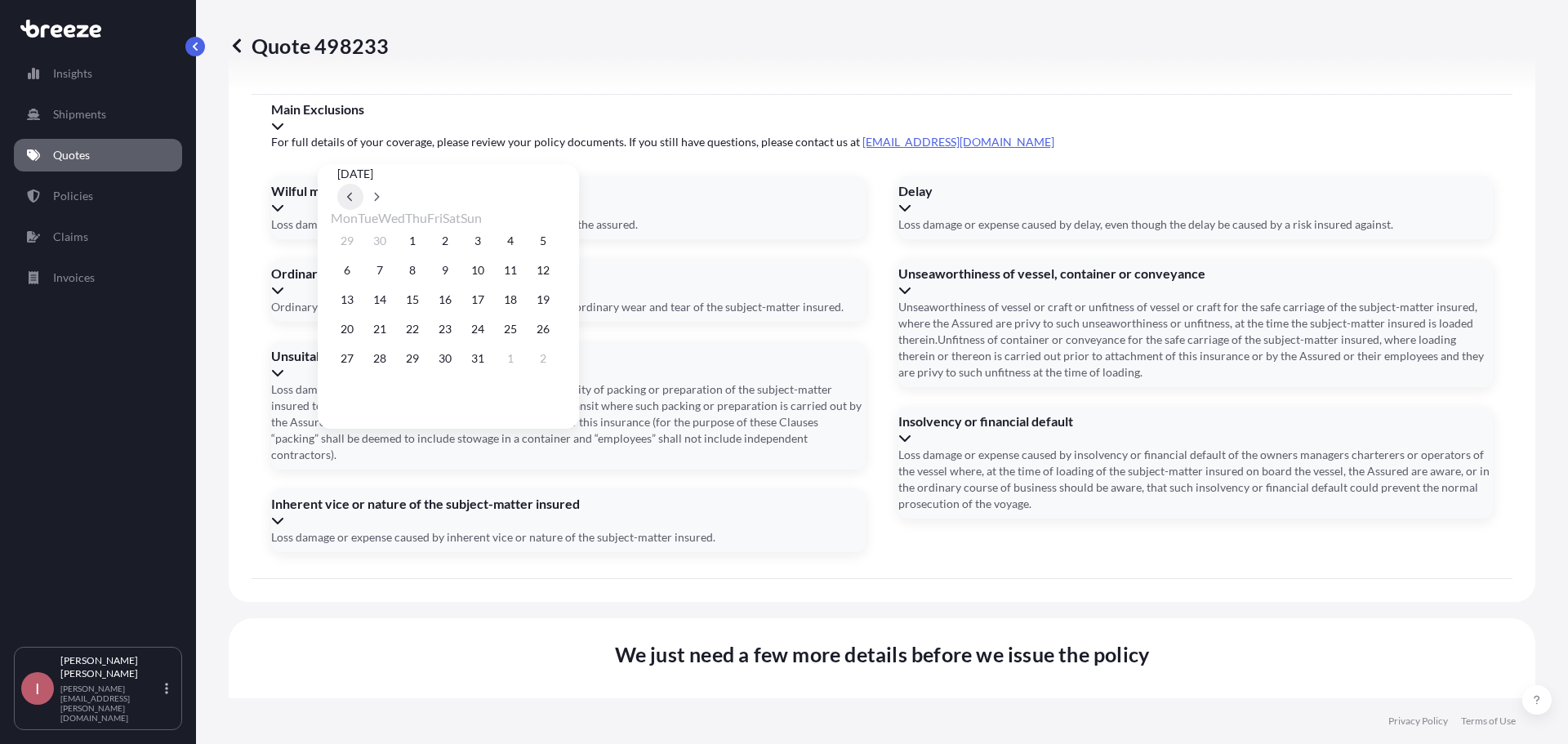
scroll to position [0, 0]
click at [363, 183] on button at bounding box center [350, 197] width 26 height 26
click at [458, 238] on button "4" at bounding box center [445, 241] width 26 height 26
type input "[DATE]"
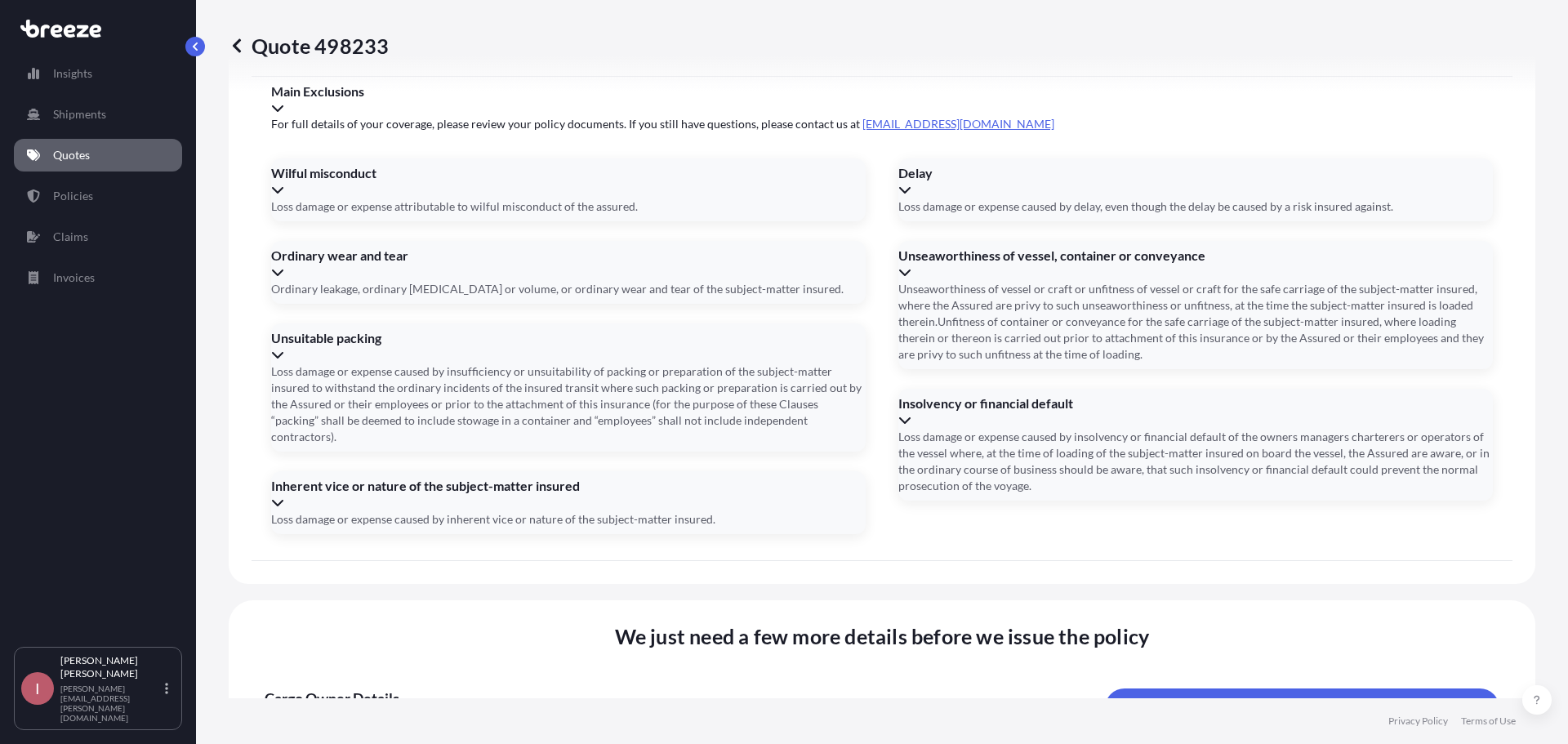
scroll to position [1847, 0]
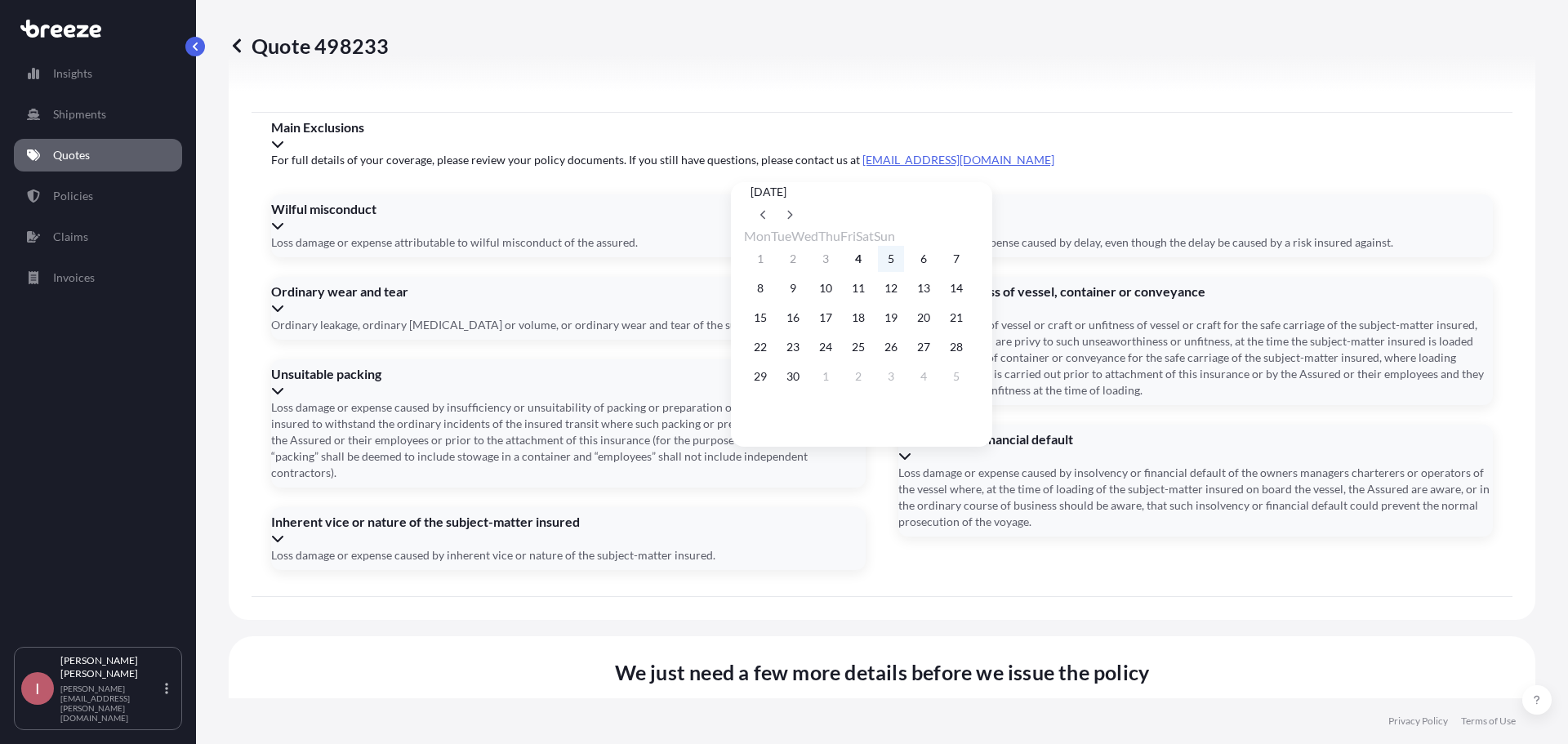
click at [904, 259] on button "5" at bounding box center [891, 259] width 26 height 26
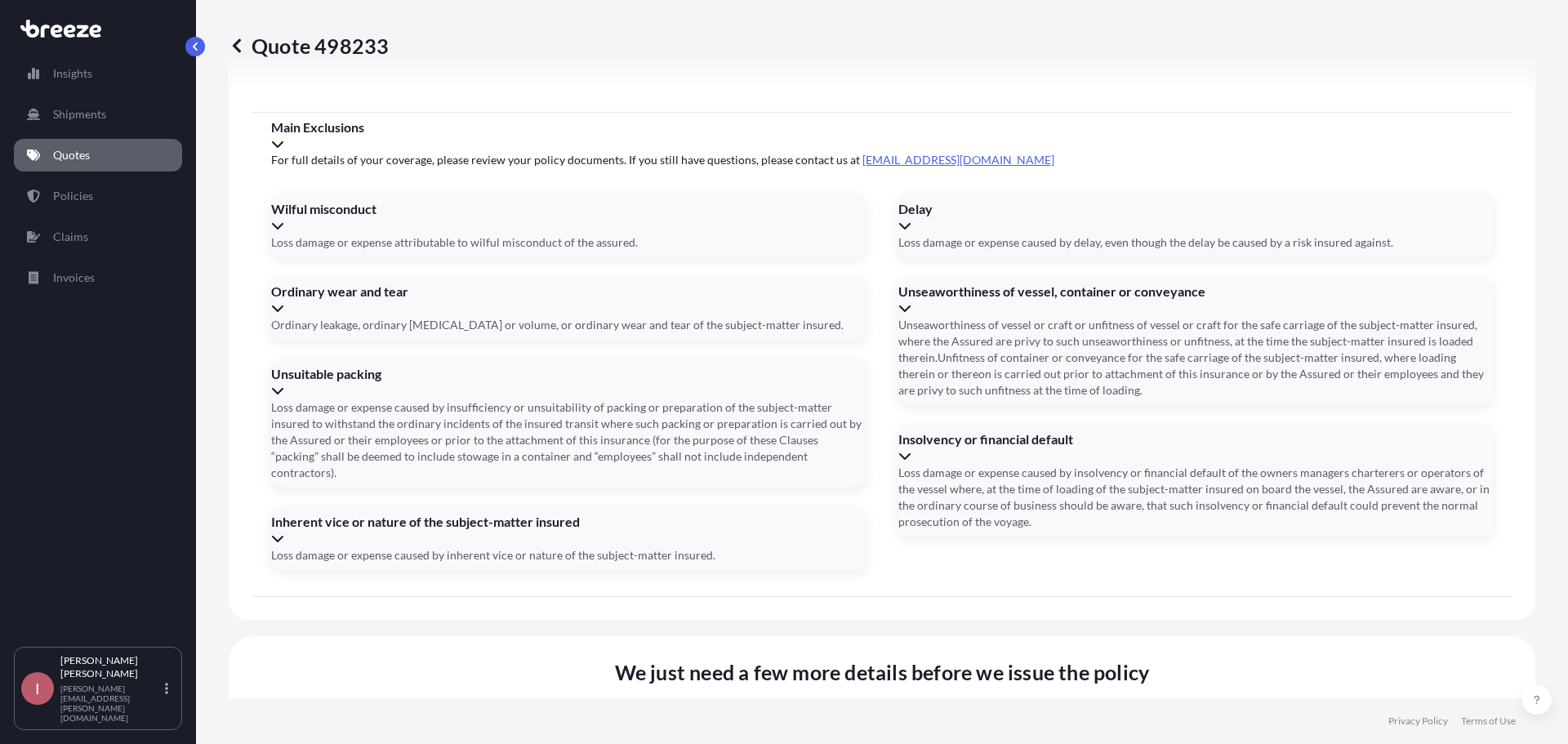
type input "[DATE]"
